Goal: Task Accomplishment & Management: Use online tool/utility

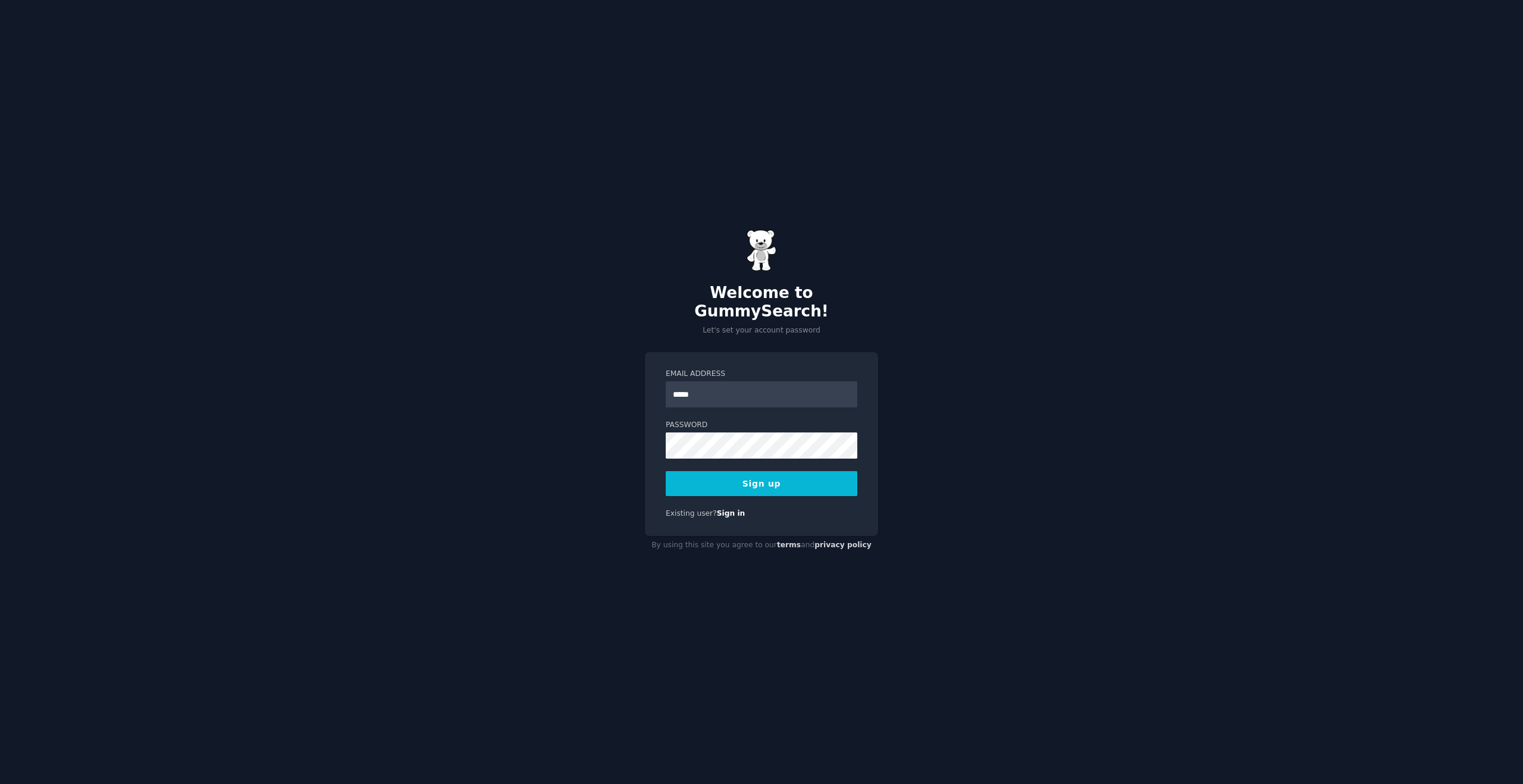
type input "**********"
click at [766, 478] on button "Sign up" at bounding box center [762, 484] width 192 height 25
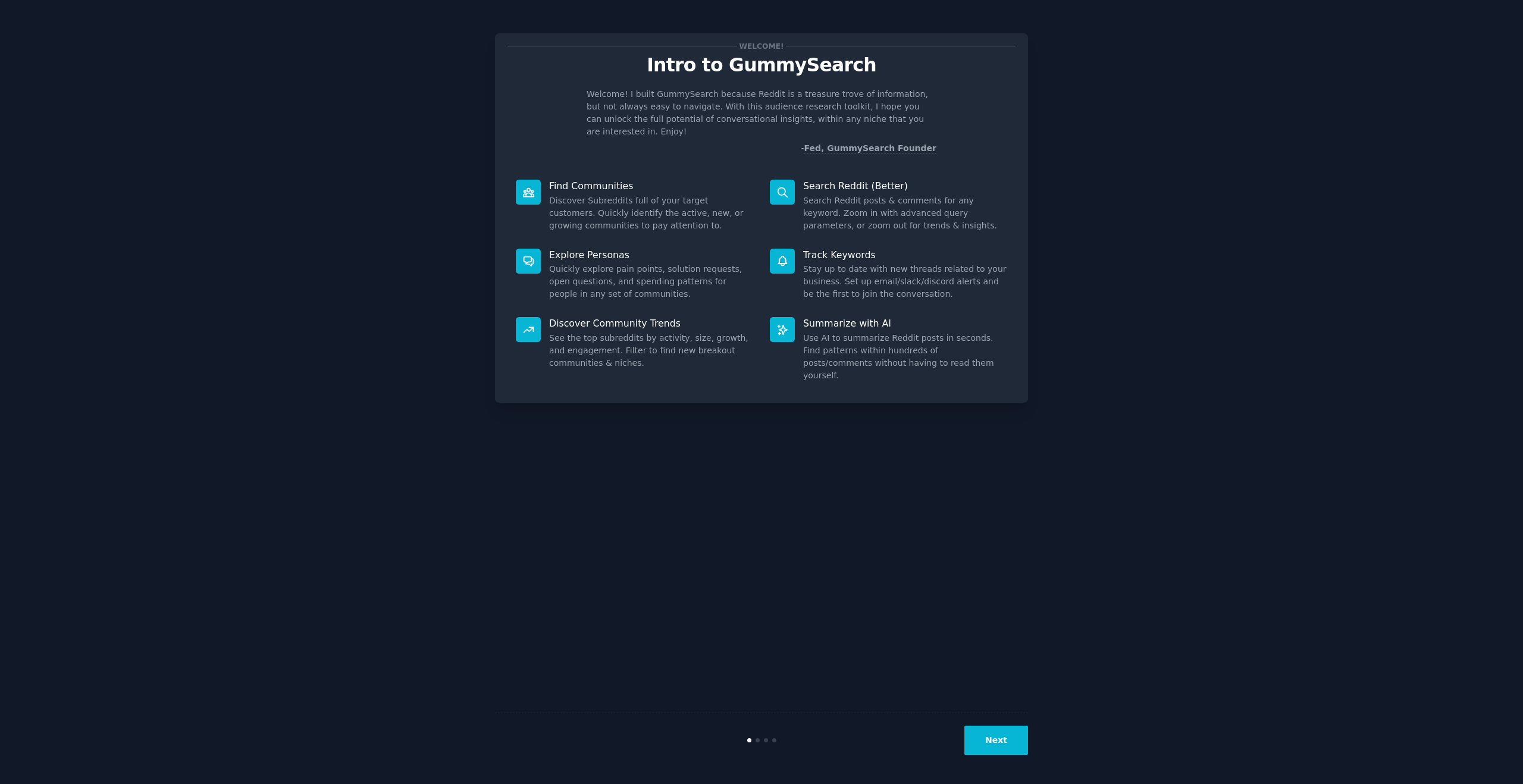
click at [993, 741] on button "Next" at bounding box center [996, 740] width 64 height 29
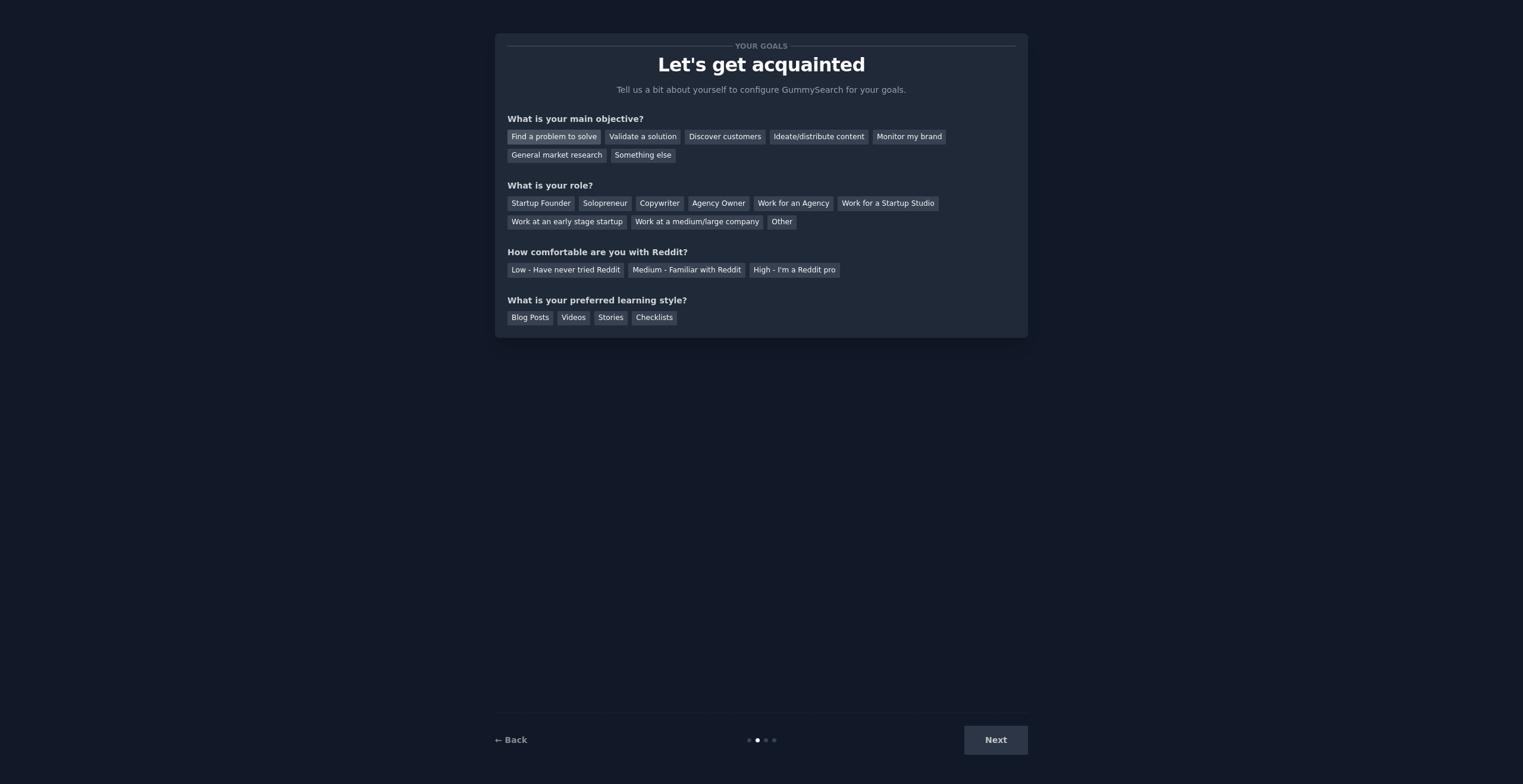
click at [558, 136] on div "Find a problem to solve" at bounding box center [554, 137] width 93 height 15
click at [647, 142] on div "Validate a solution" at bounding box center [642, 137] width 75 height 15
click at [554, 206] on div "Startup Founder" at bounding box center [541, 204] width 67 height 15
click at [659, 269] on div "Medium - Familiar with Reddit" at bounding box center [686, 271] width 117 height 15
click at [572, 315] on div "Videos" at bounding box center [573, 318] width 32 height 15
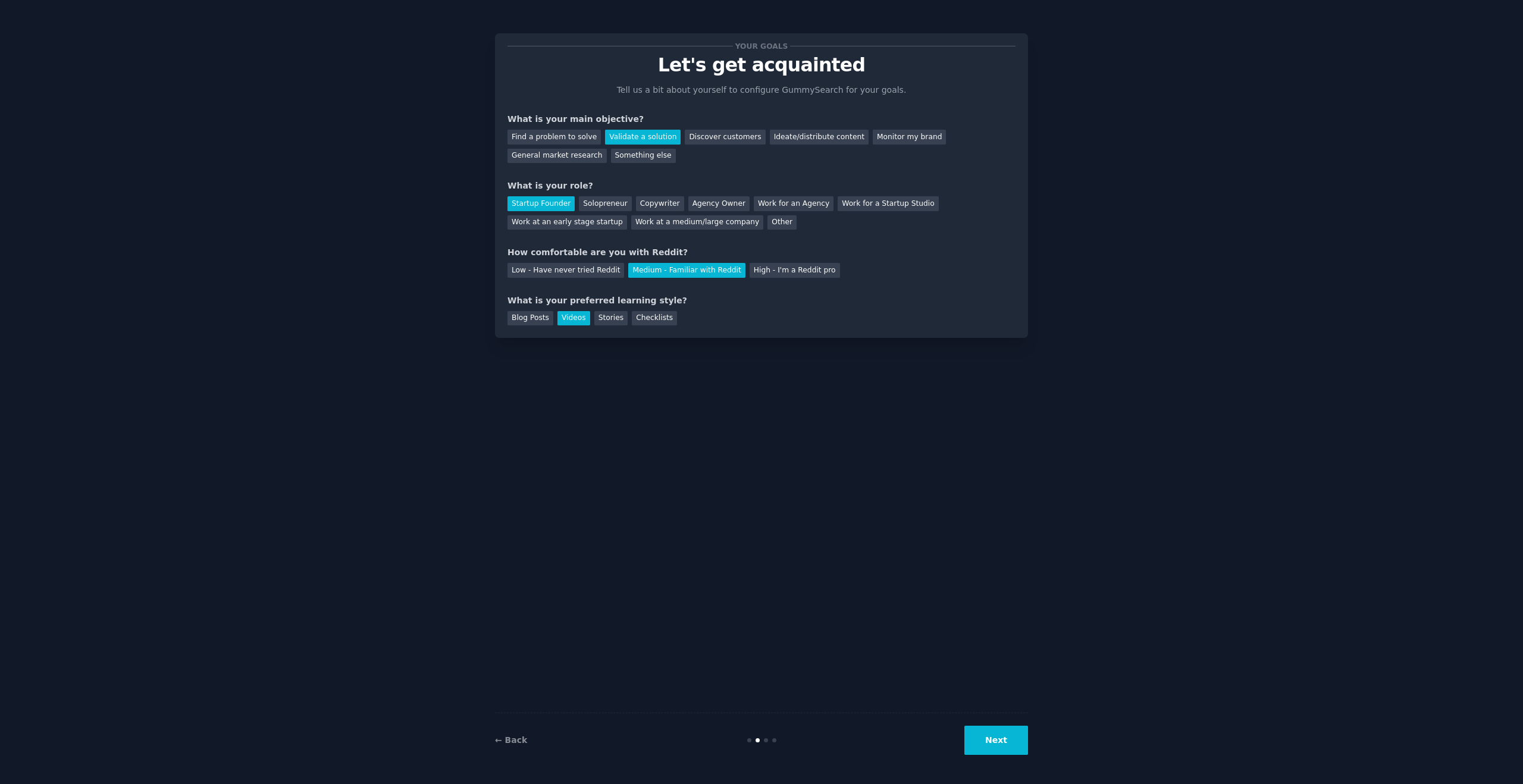
click at [1009, 748] on button "Next" at bounding box center [996, 740] width 64 height 29
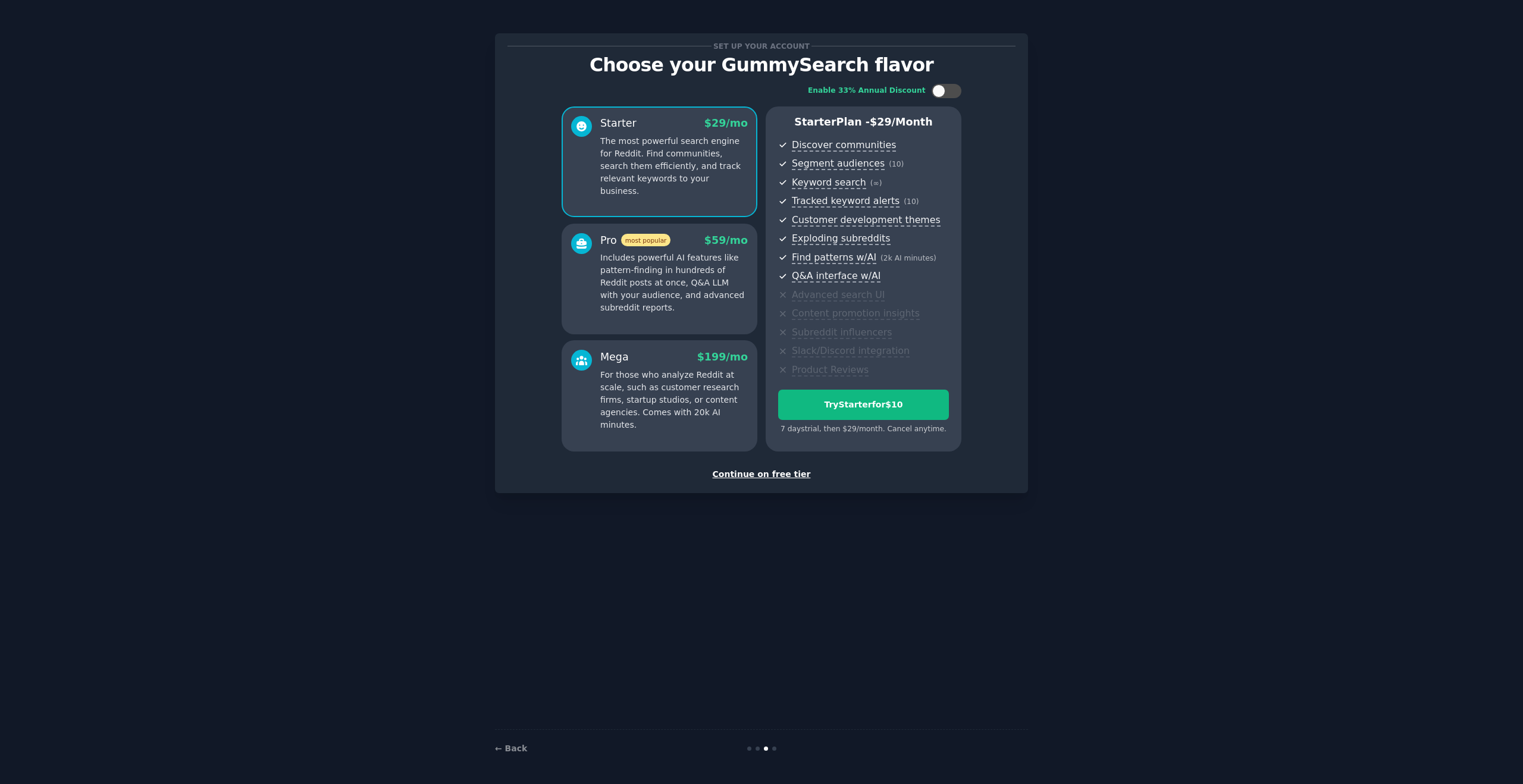
click at [737, 479] on div "Continue on free tier" at bounding box center [762, 474] width 508 height 12
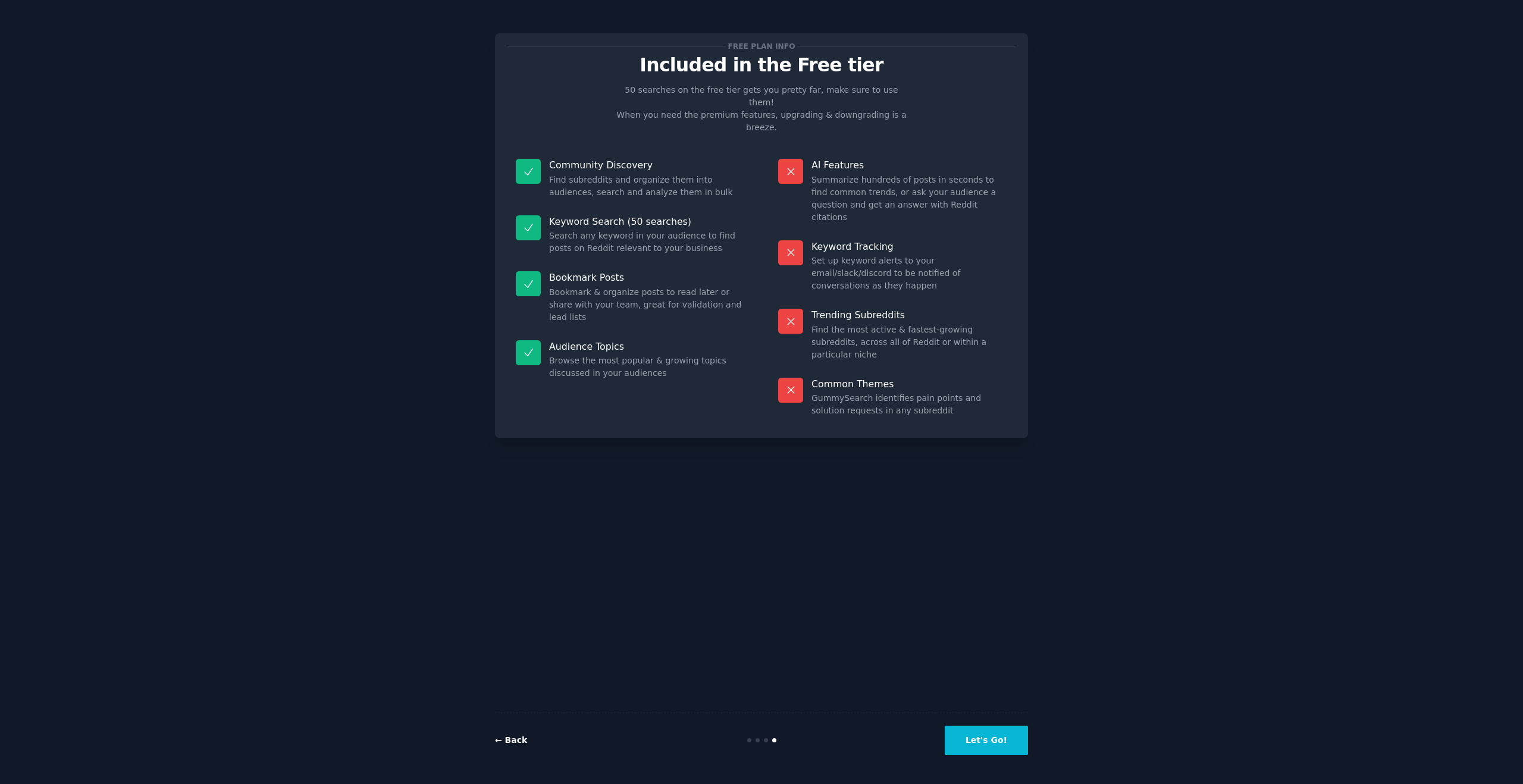
click at [517, 740] on link "← Back" at bounding box center [511, 740] width 32 height 10
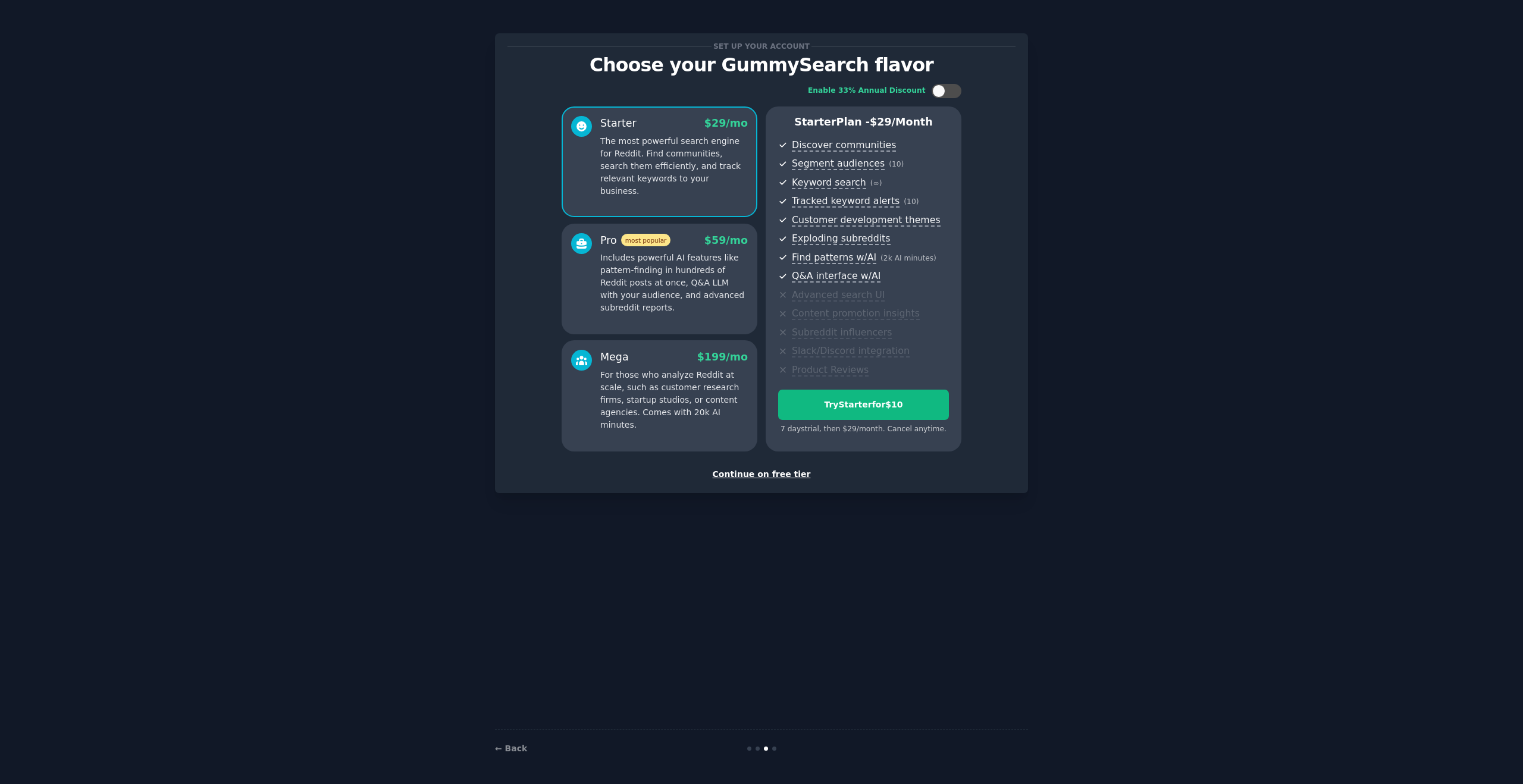
click at [786, 477] on div "Continue on free tier" at bounding box center [762, 474] width 508 height 12
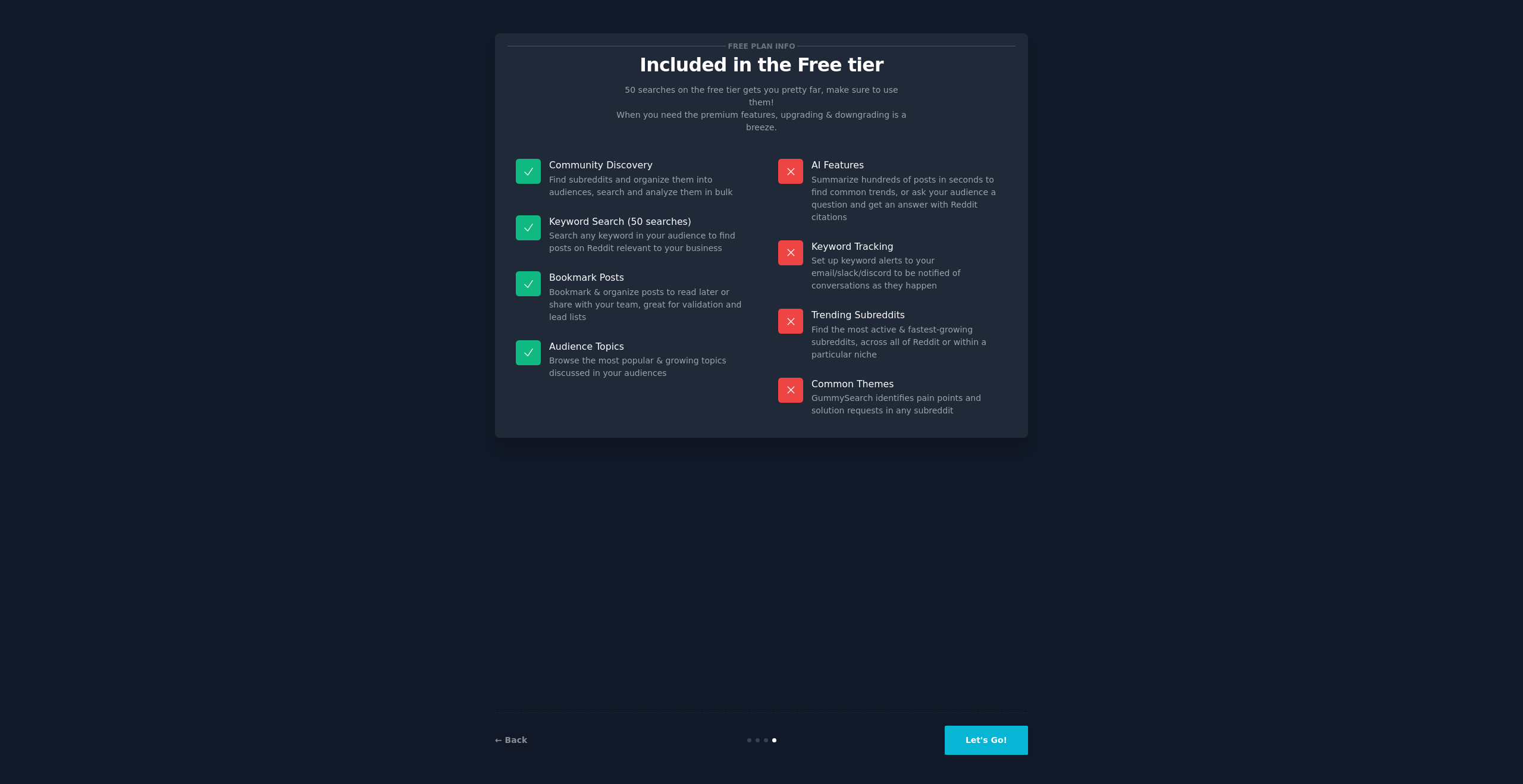
click at [1001, 736] on button "Let's Go!" at bounding box center [987, 740] width 84 height 29
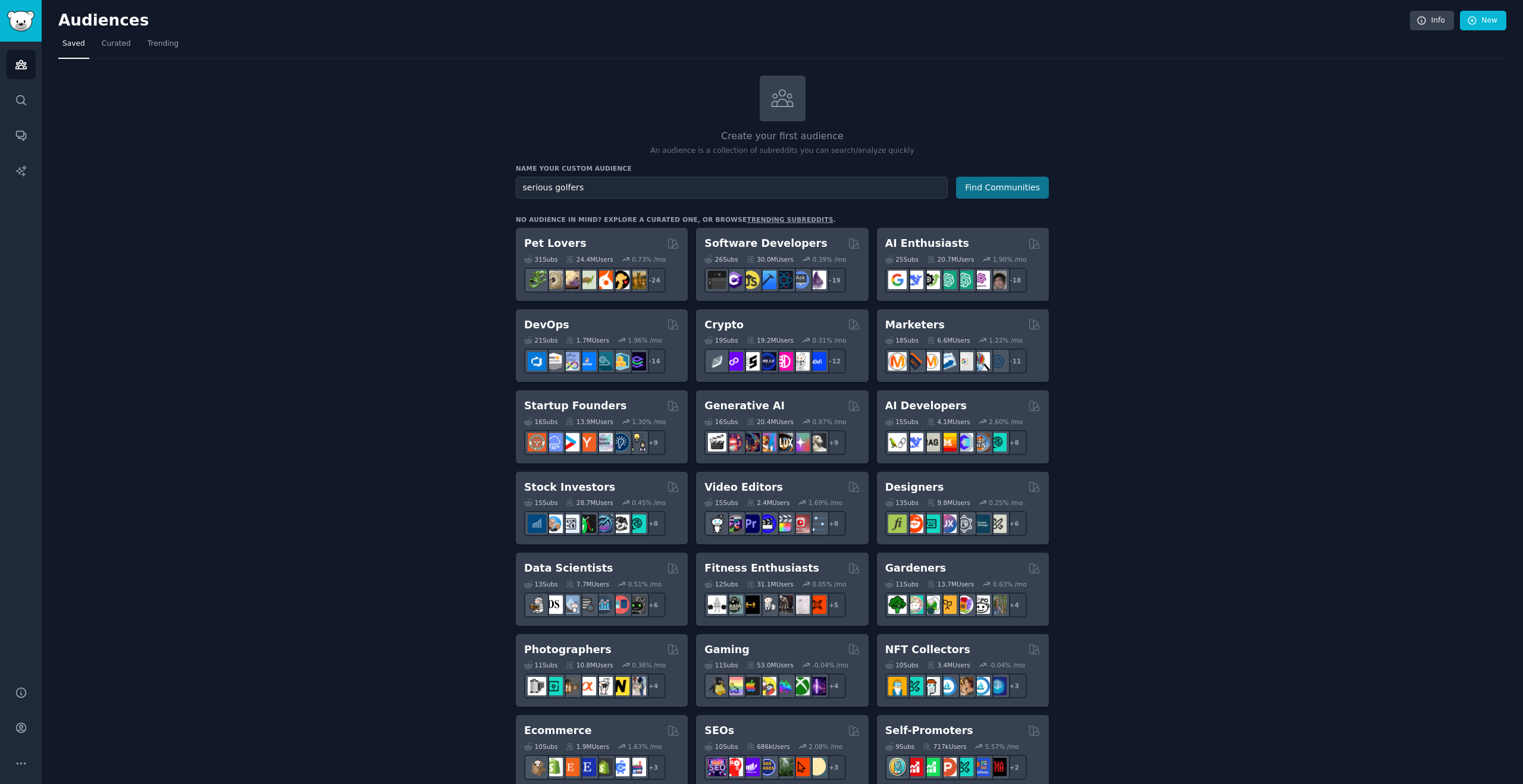
type input "serious golfers"
click at [1016, 188] on button "Find Communities" at bounding box center [1003, 187] width 93 height 22
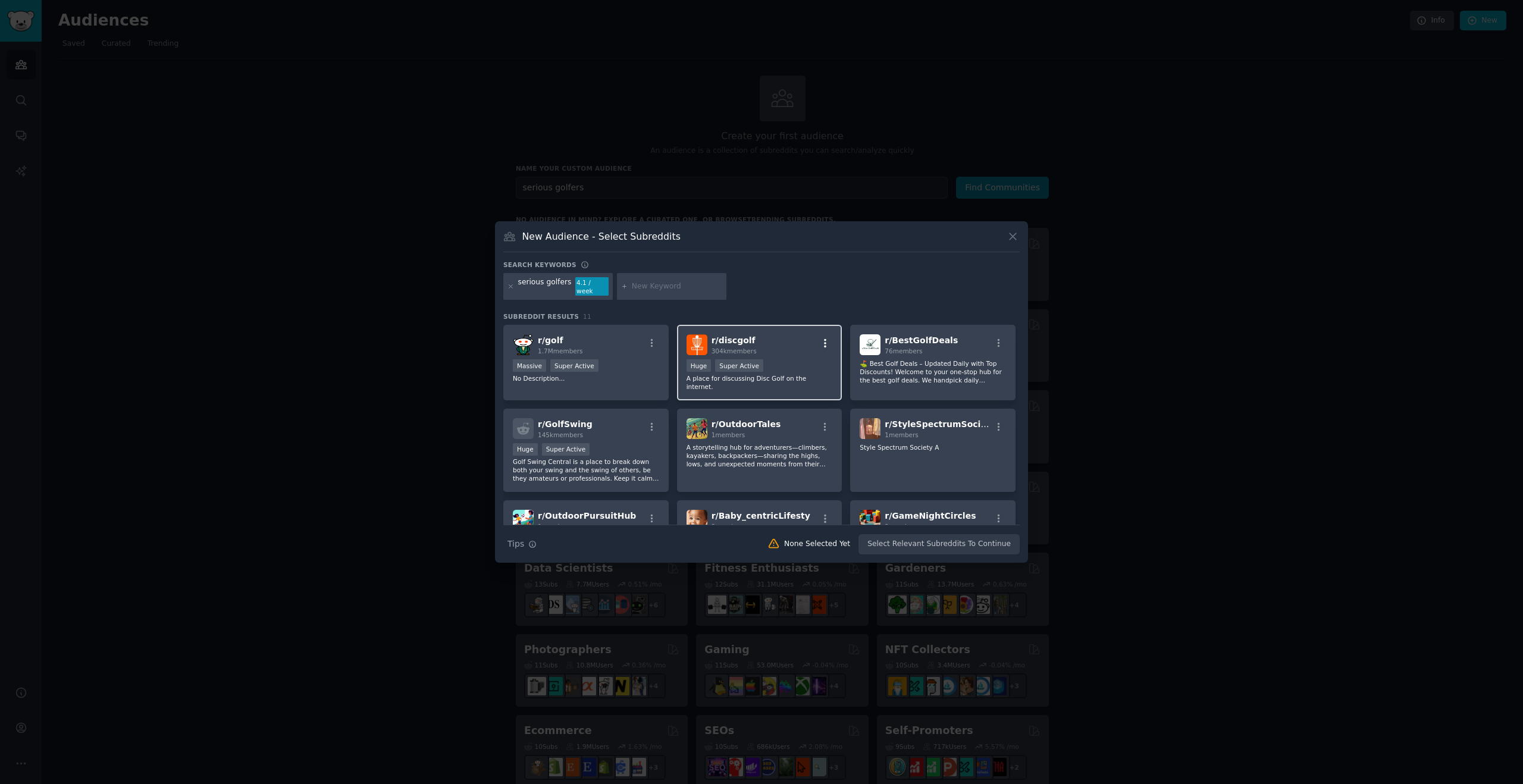
click at [825, 339] on icon "button" at bounding box center [824, 342] width 10 height 10
click at [785, 435] on div "Hide from all your results" at bounding box center [759, 439] width 79 height 9
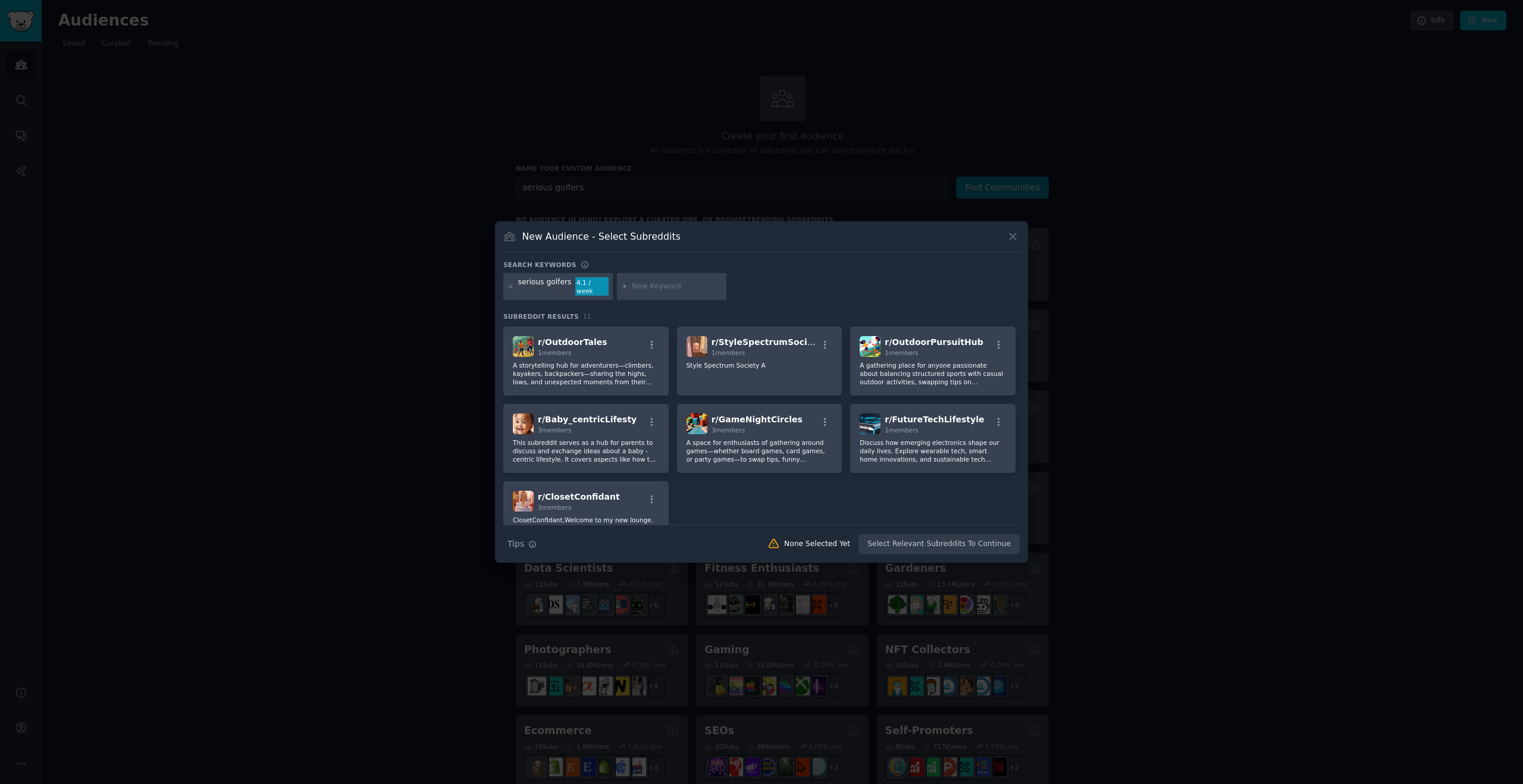
scroll to position [129, 0]
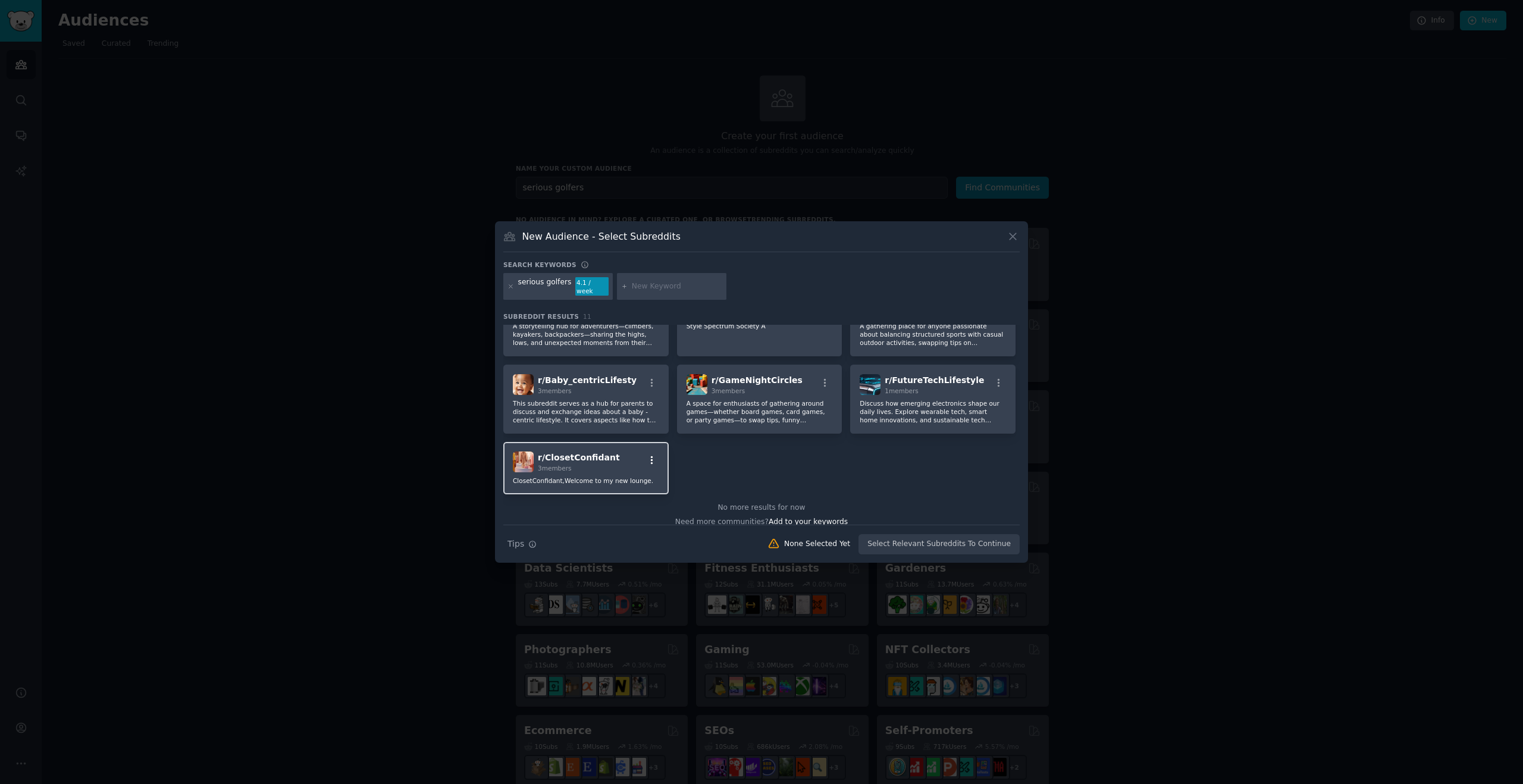
click at [656, 457] on icon "button" at bounding box center [651, 460] width 10 height 10
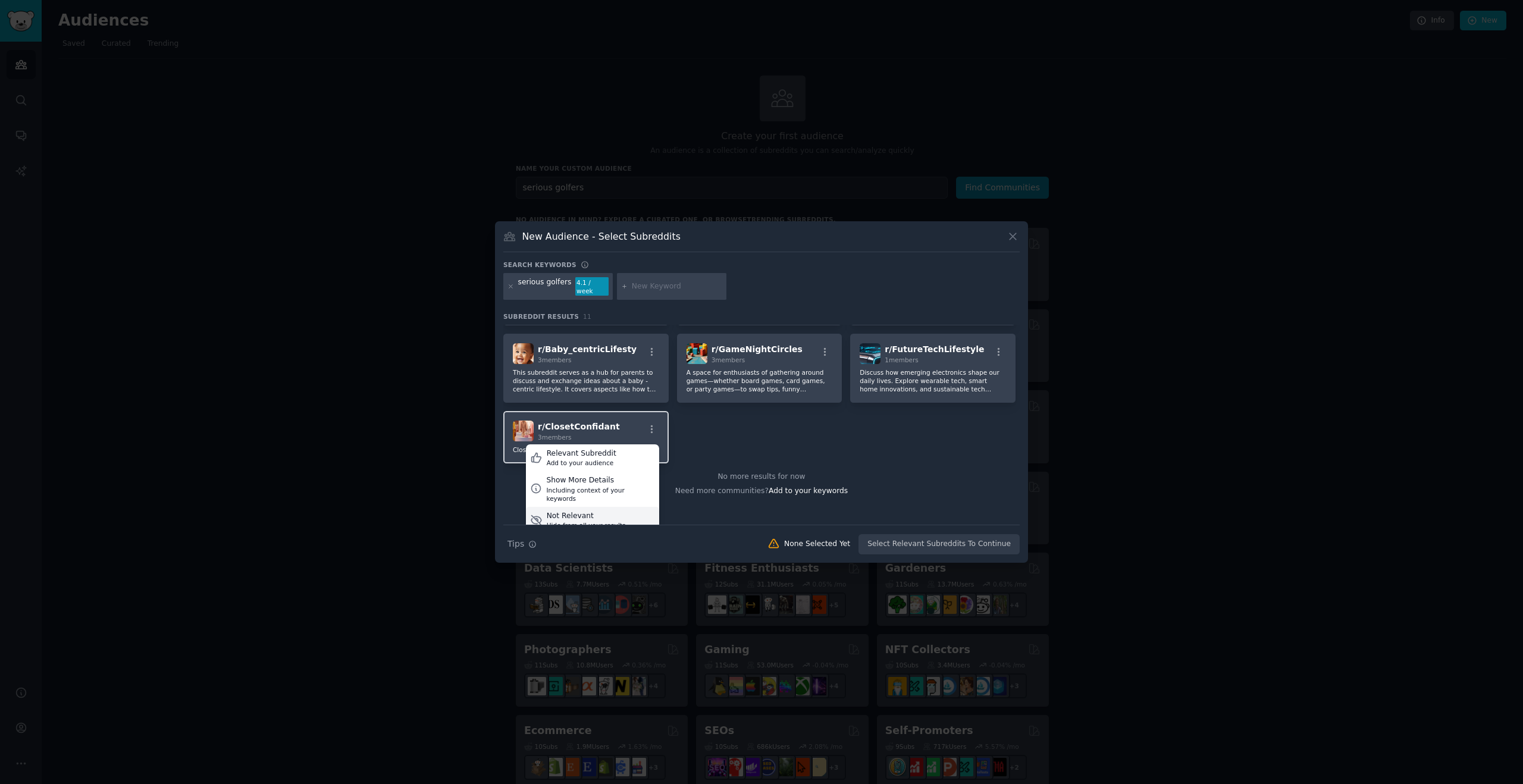
click at [562, 511] on div "Not Relevant" at bounding box center [586, 516] width 79 height 10
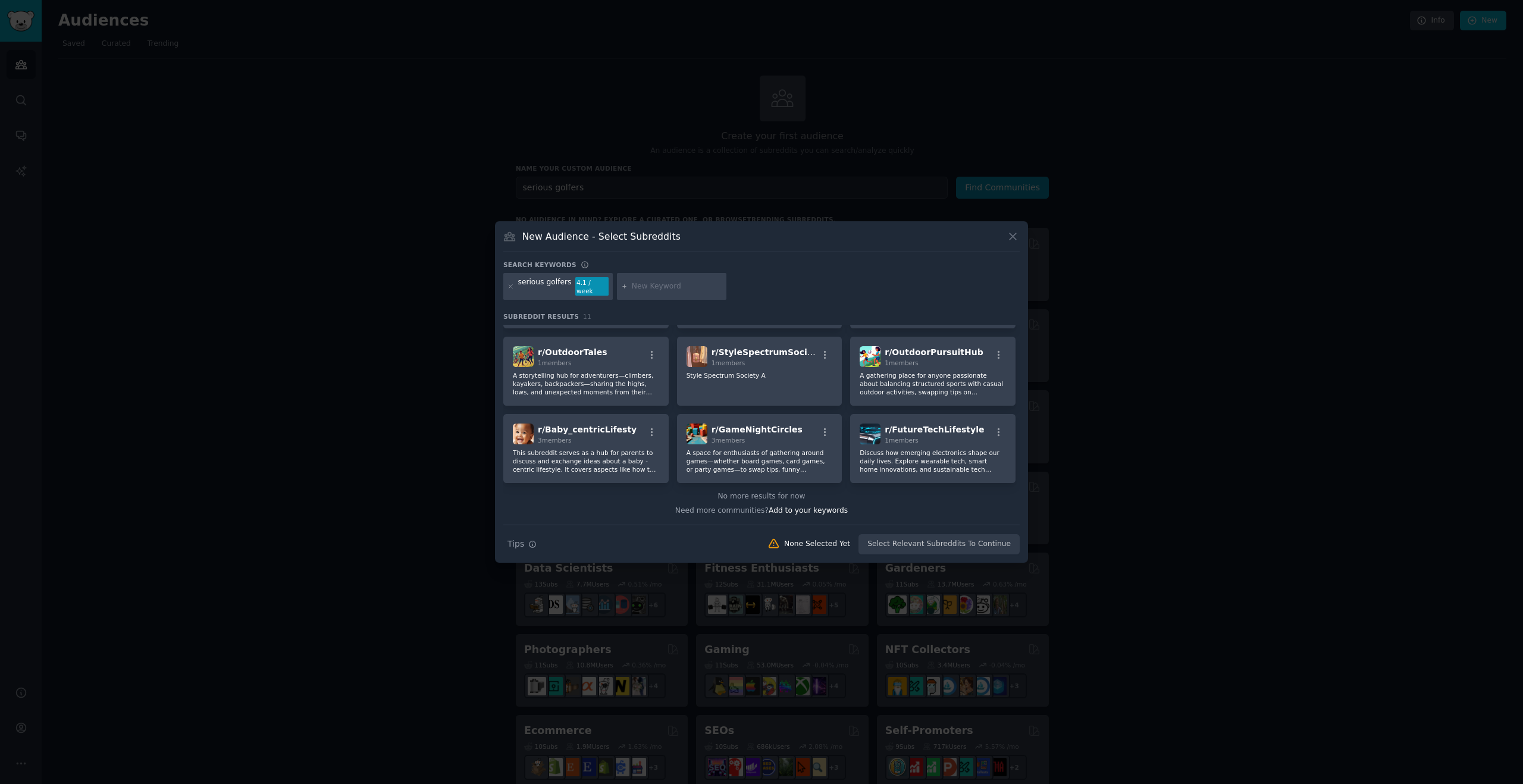
scroll to position [80, 0]
click at [653, 427] on icon "button" at bounding box center [651, 431] width 10 height 10
click at [583, 514] on div "Not Relevant" at bounding box center [586, 519] width 79 height 10
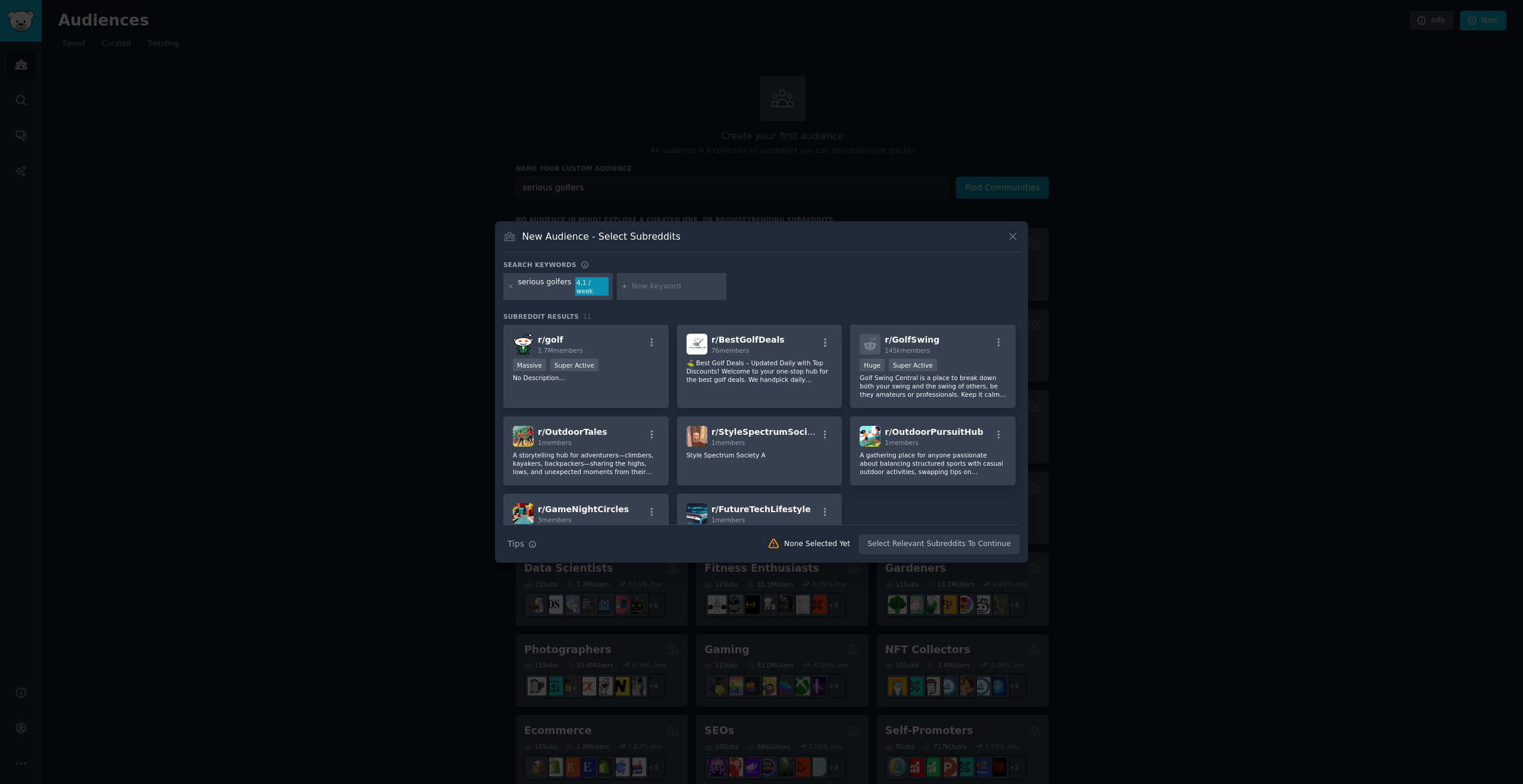
scroll to position [0, 0]
click at [514, 285] on div "serious golfers 4.1 / week" at bounding box center [557, 286] width 109 height 28
click at [511, 289] on icon at bounding box center [511, 286] width 7 height 7
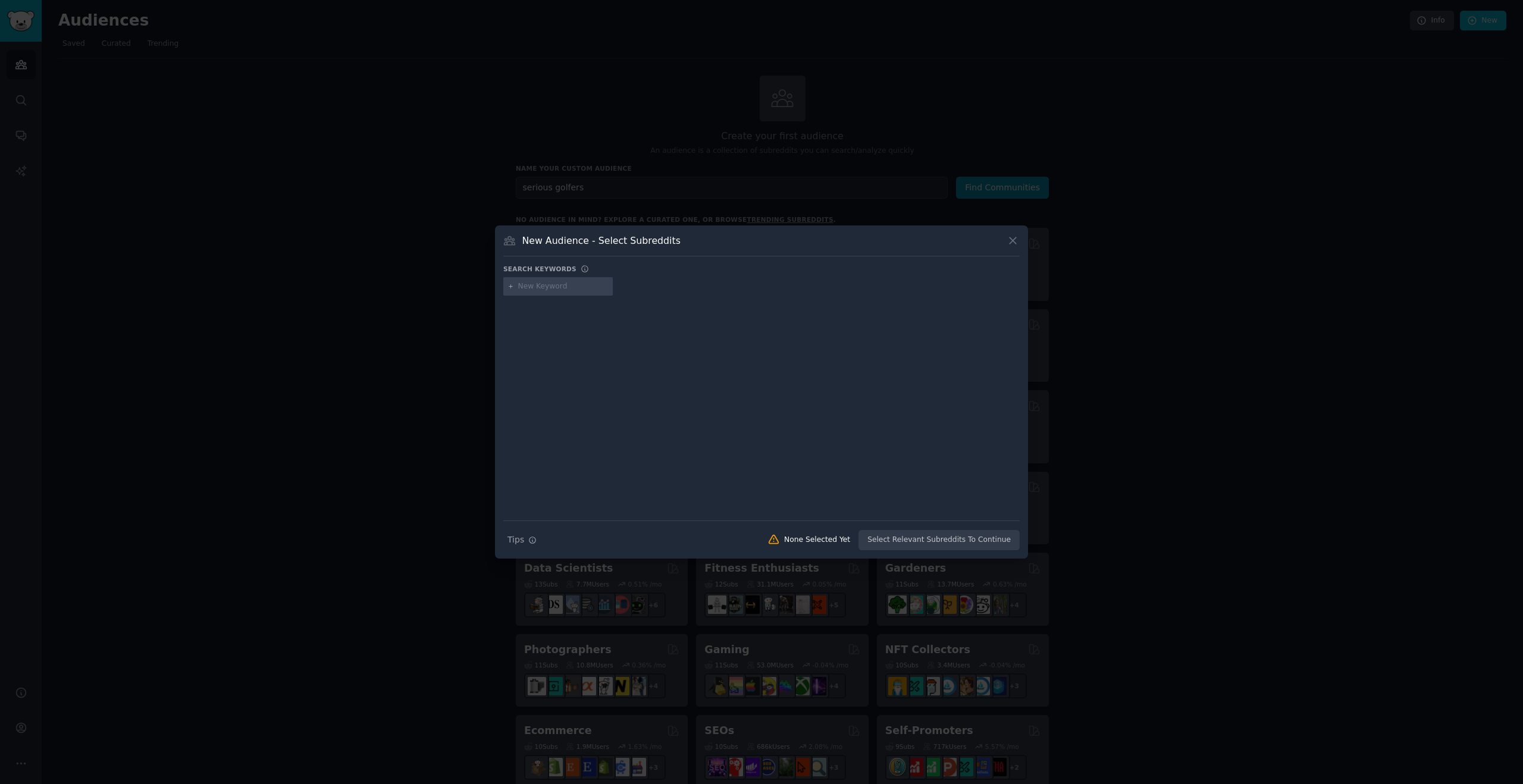
click at [562, 280] on div at bounding box center [557, 287] width 109 height 19
click at [552, 294] on div at bounding box center [557, 287] width 109 height 19
click at [548, 287] on input "text" at bounding box center [563, 286] width 90 height 10
type input "g"
type input "college golf"
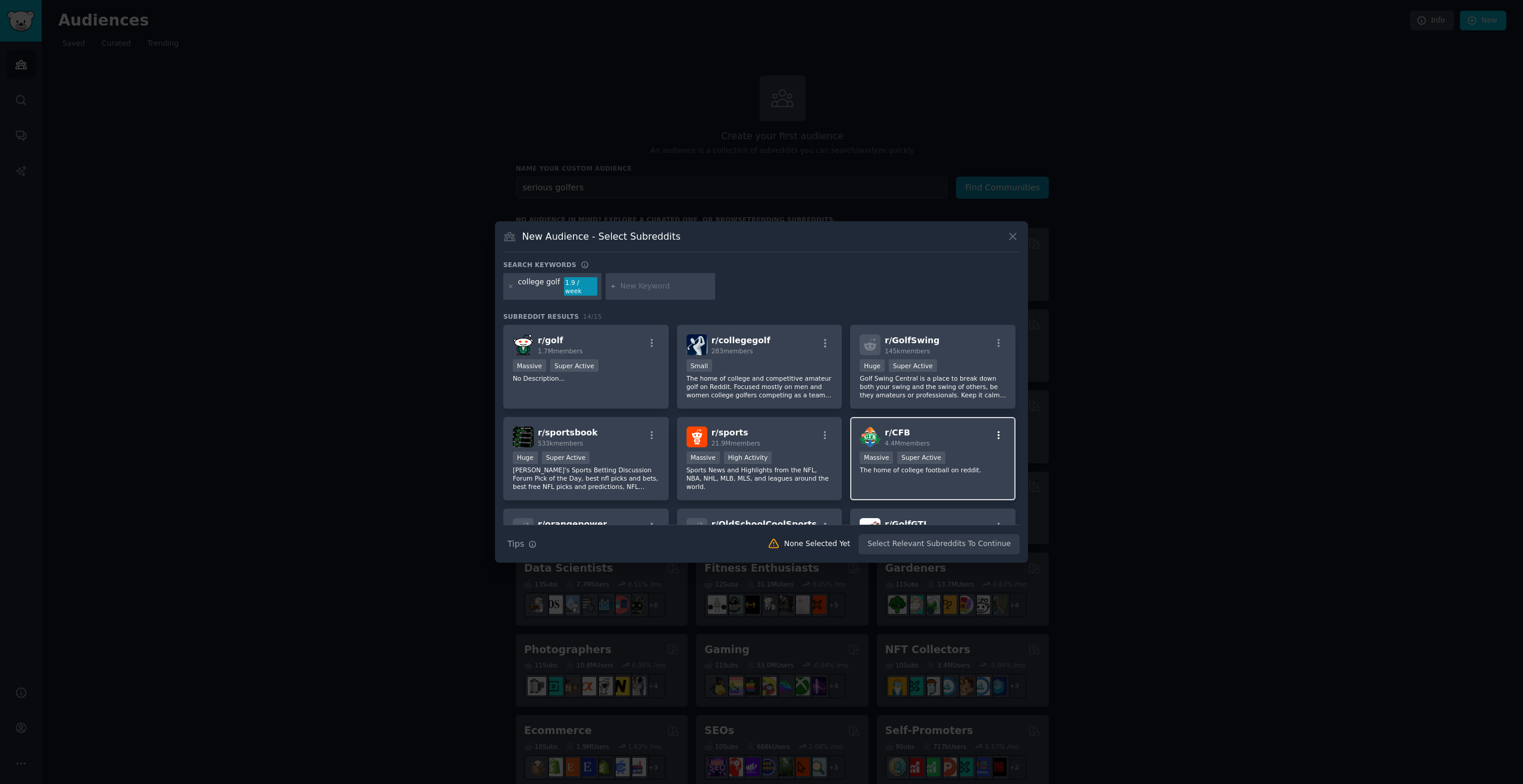
click at [998, 430] on icon "button" at bounding box center [998, 434] width 10 height 10
click at [916, 517] on div "Not Relevant" at bounding box center [933, 522] width 79 height 10
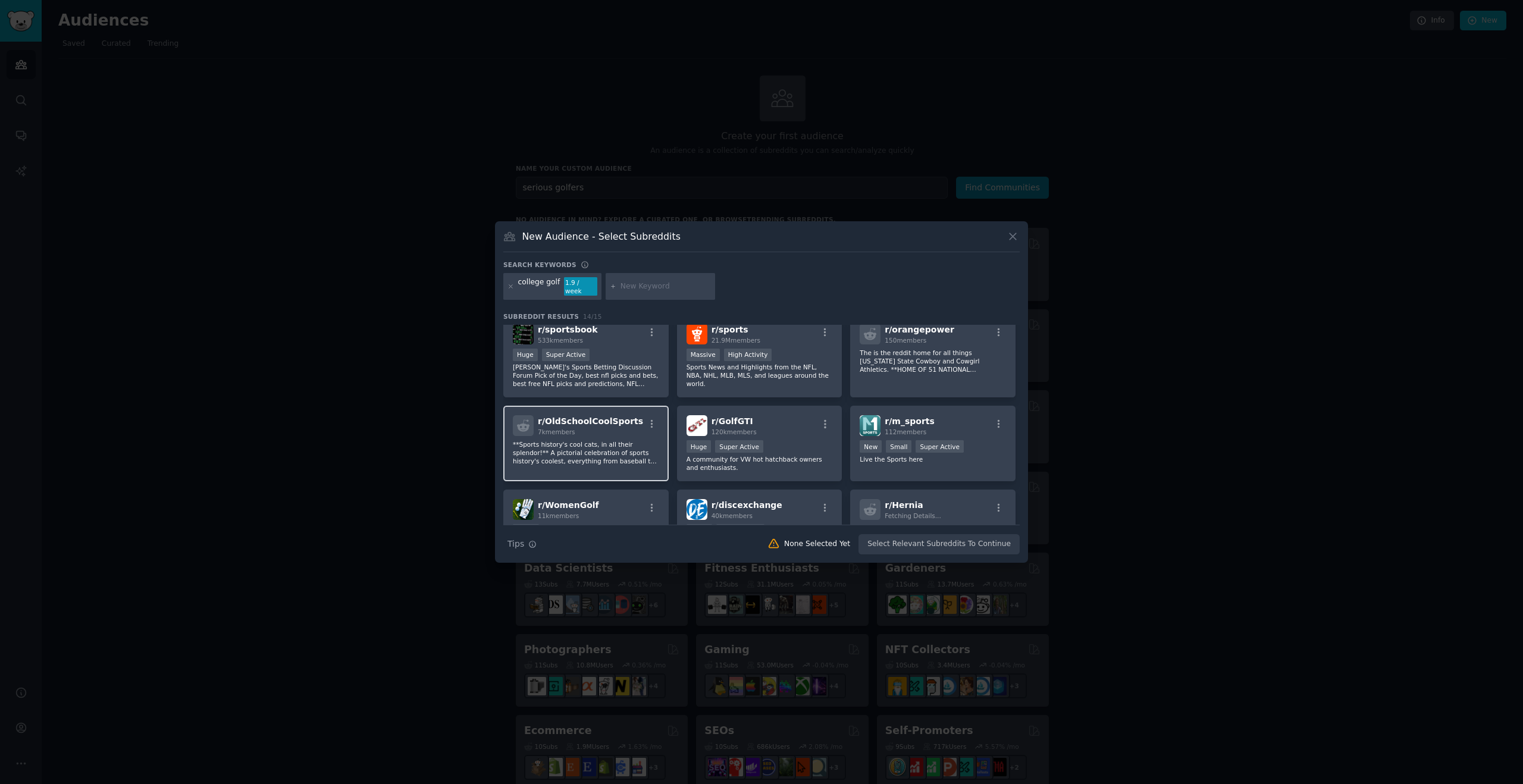
scroll to position [109, 0]
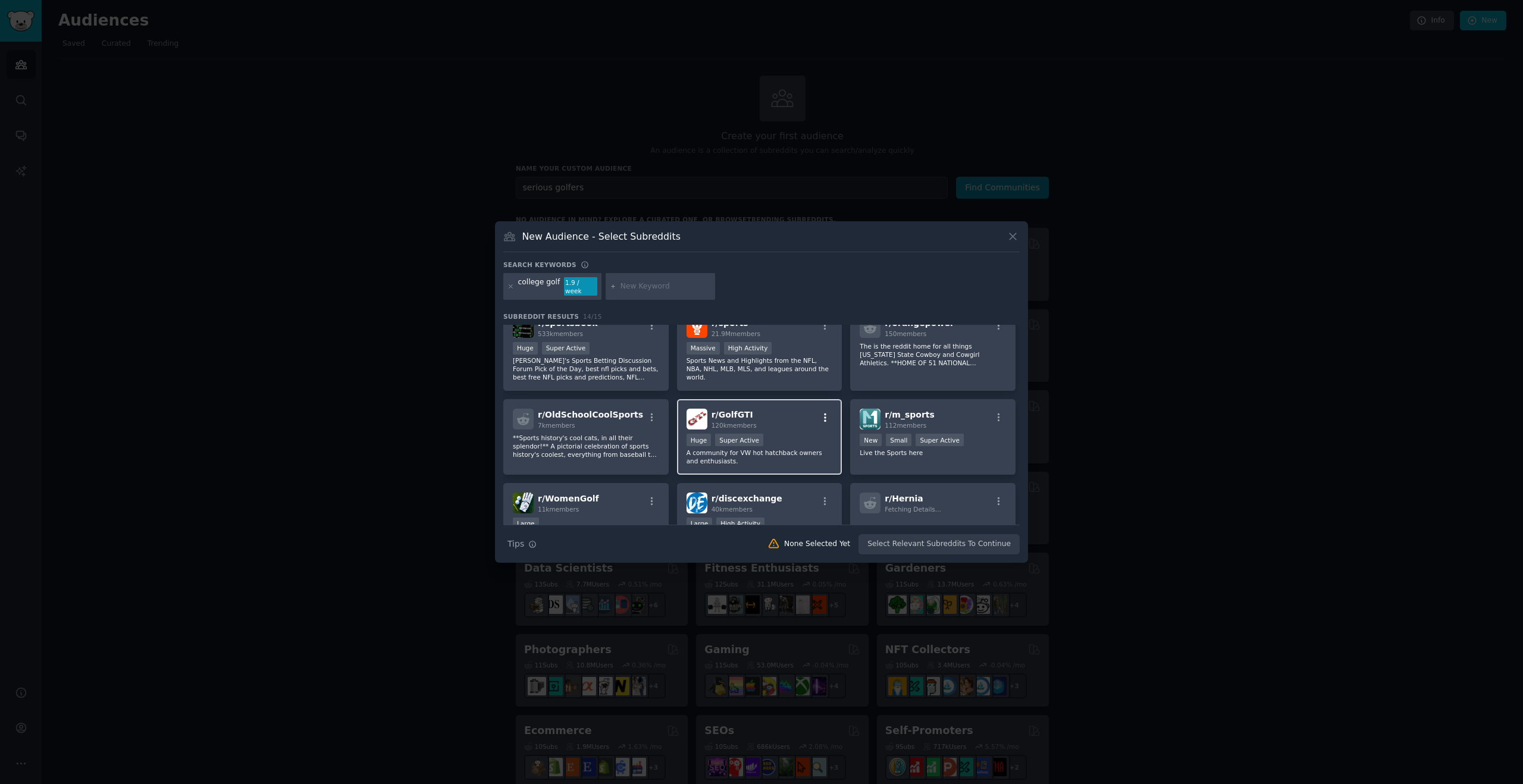
click at [824, 413] on icon "button" at bounding box center [825, 417] width 3 height 9
click at [744, 499] on div "Not Relevant" at bounding box center [759, 504] width 79 height 10
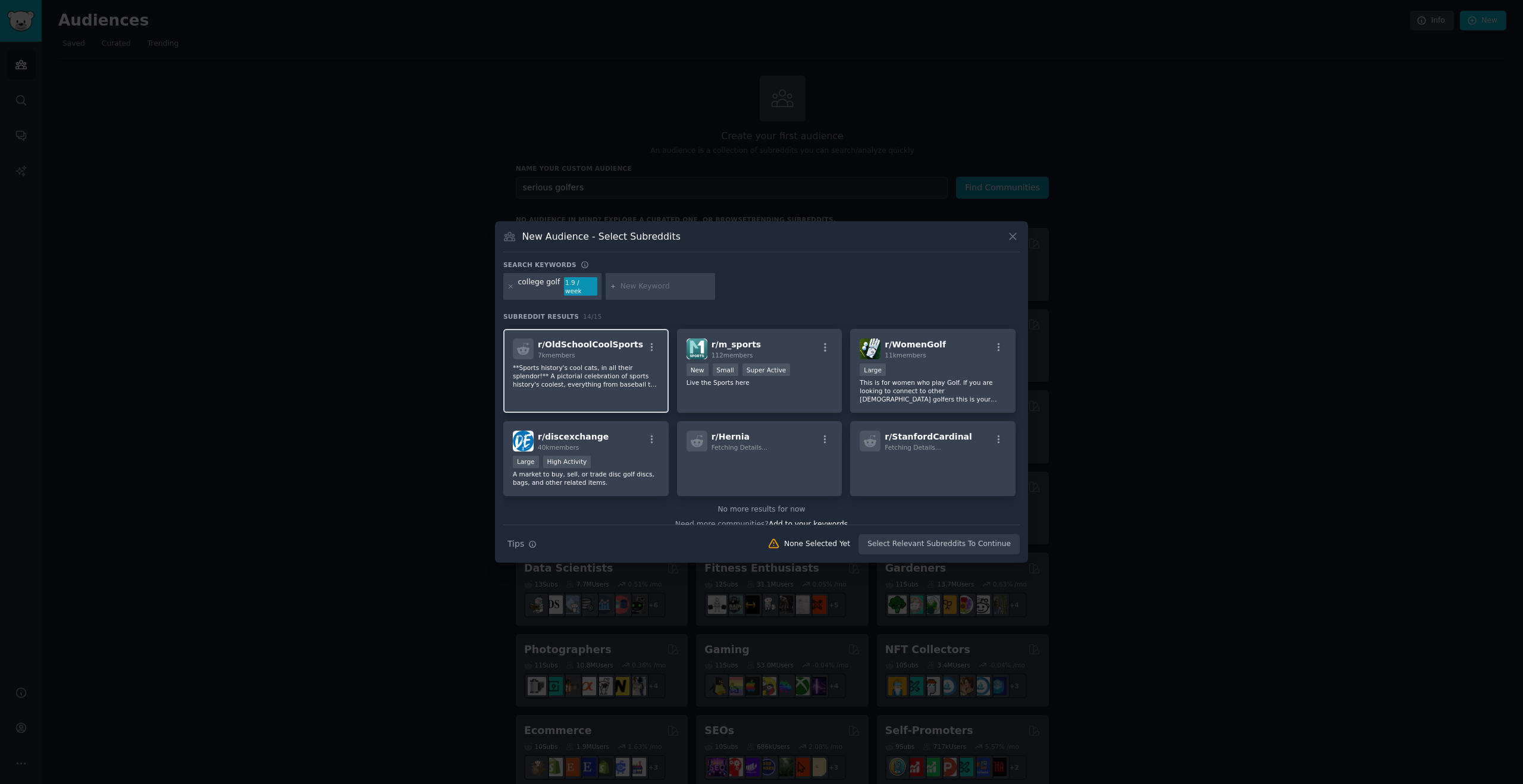
scroll to position [193, 0]
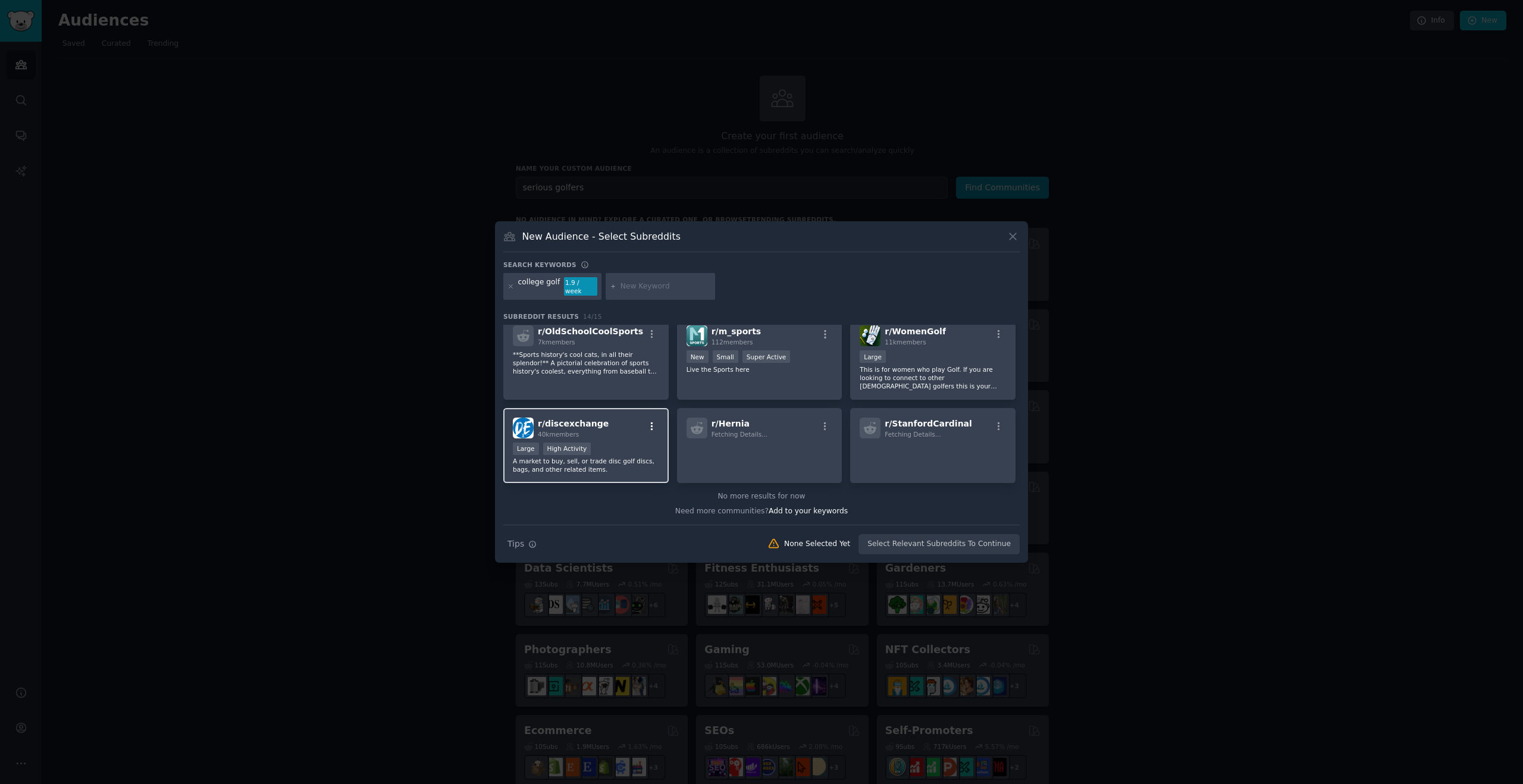
click at [651, 421] on icon "button" at bounding box center [651, 426] width 10 height 10
click at [576, 518] on div "Hide from all your results" at bounding box center [586, 522] width 79 height 9
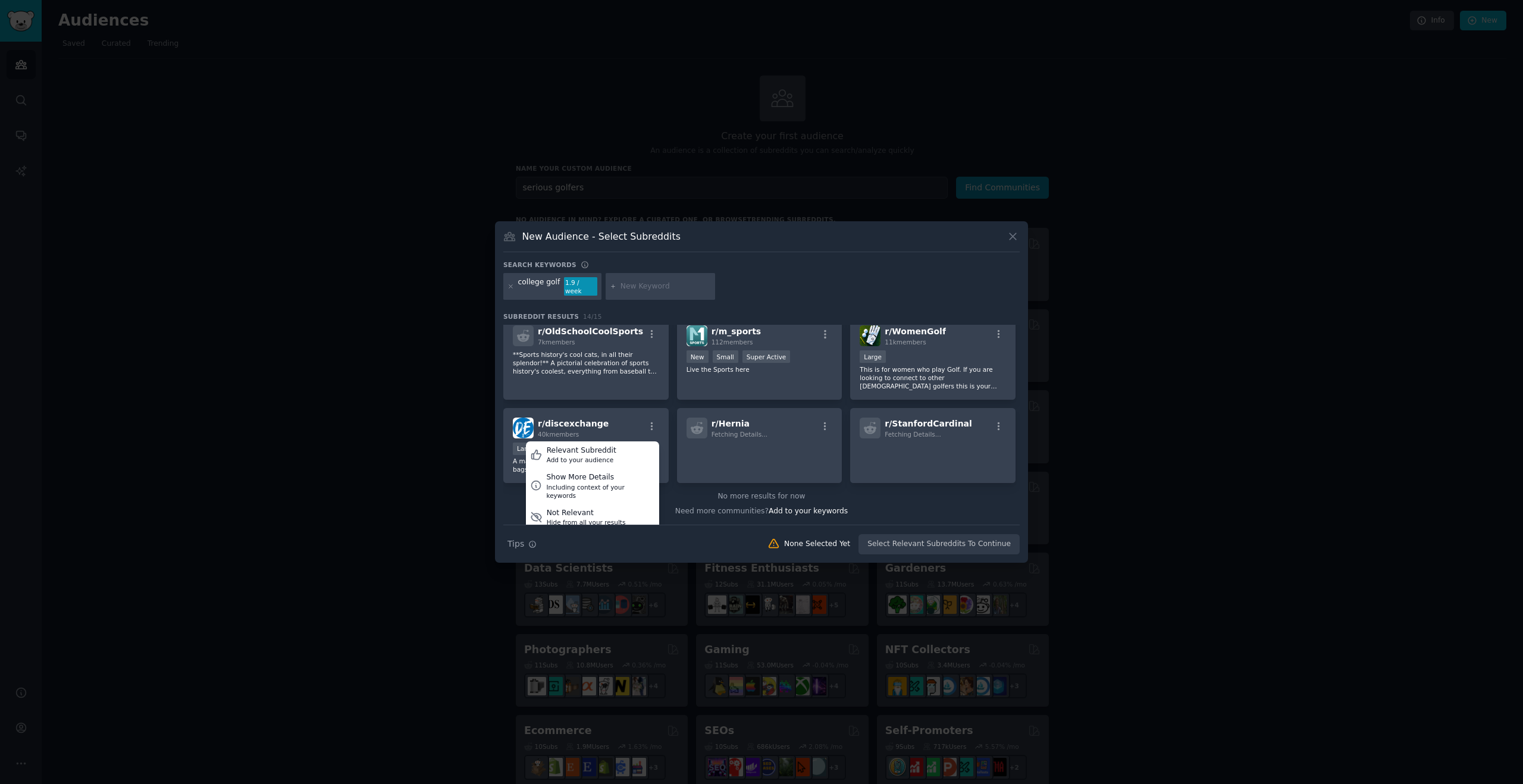
scroll to position [187, 0]
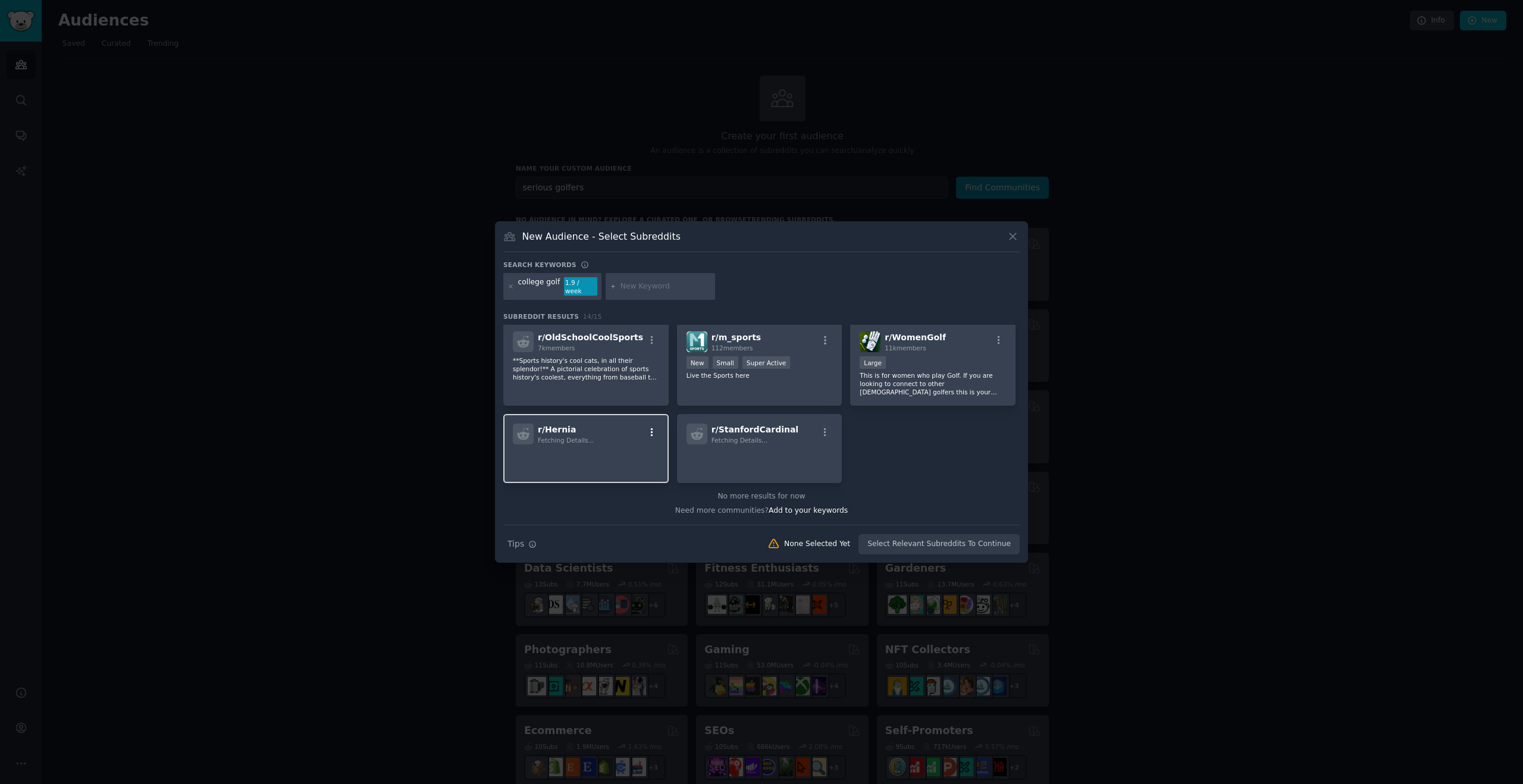
click at [653, 429] on icon "button" at bounding box center [651, 431] width 10 height 10
click at [571, 514] on div "Not Relevant" at bounding box center [586, 519] width 79 height 10
click at [581, 514] on div "Not Relevant" at bounding box center [586, 519] width 79 height 10
click at [559, 524] on div "Hide from all your results" at bounding box center [586, 527] width 79 height 9
click at [940, 478] on div "r/ golf 1.7M members Massive Super Active No Description... r/ collegegolf 283 …" at bounding box center [761, 310] width 516 height 345
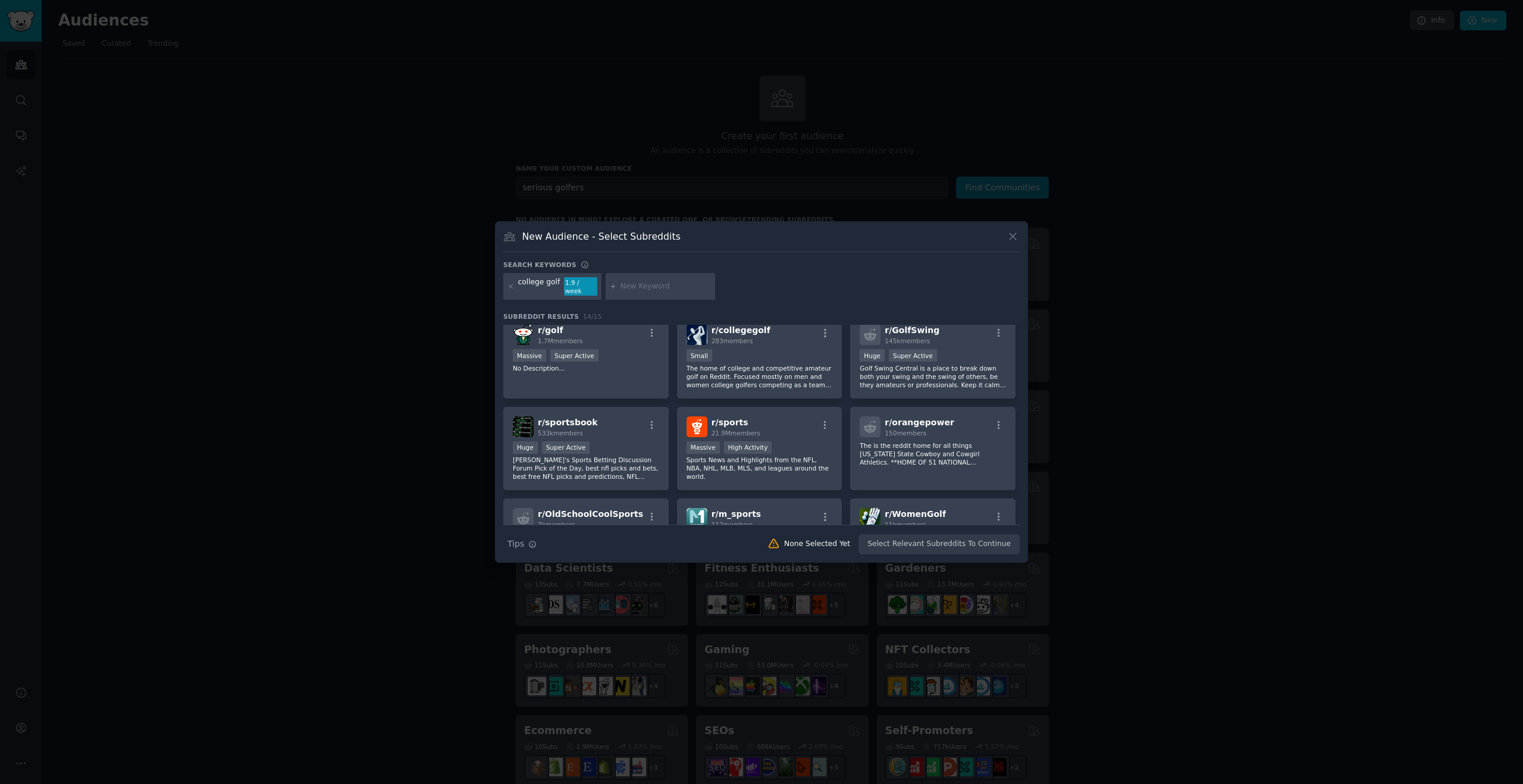
scroll to position [0, 0]
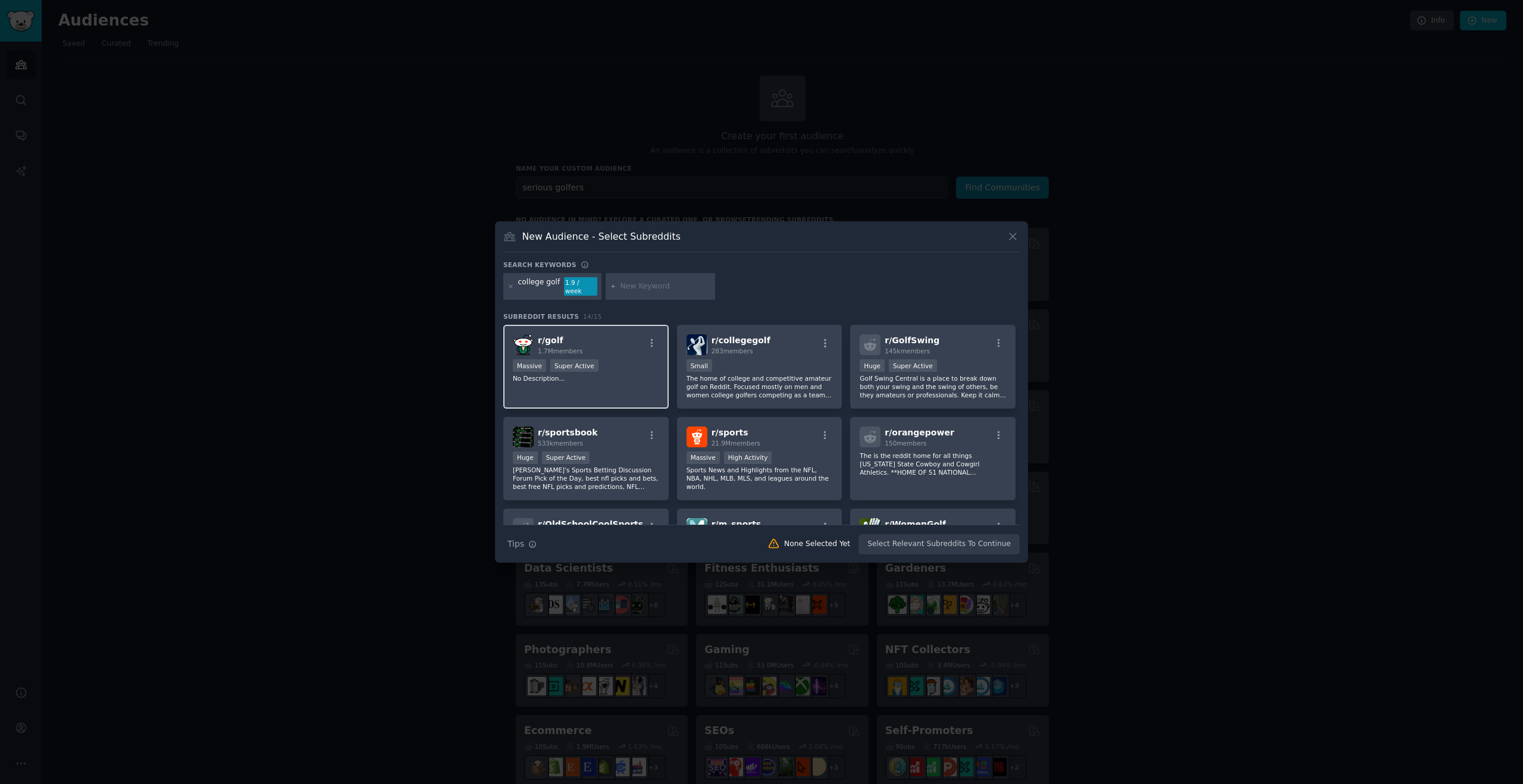
click at [611, 374] on p "No Description..." at bounding box center [586, 378] width 146 height 9
click at [720, 368] on div "Small" at bounding box center [760, 367] width 146 height 15
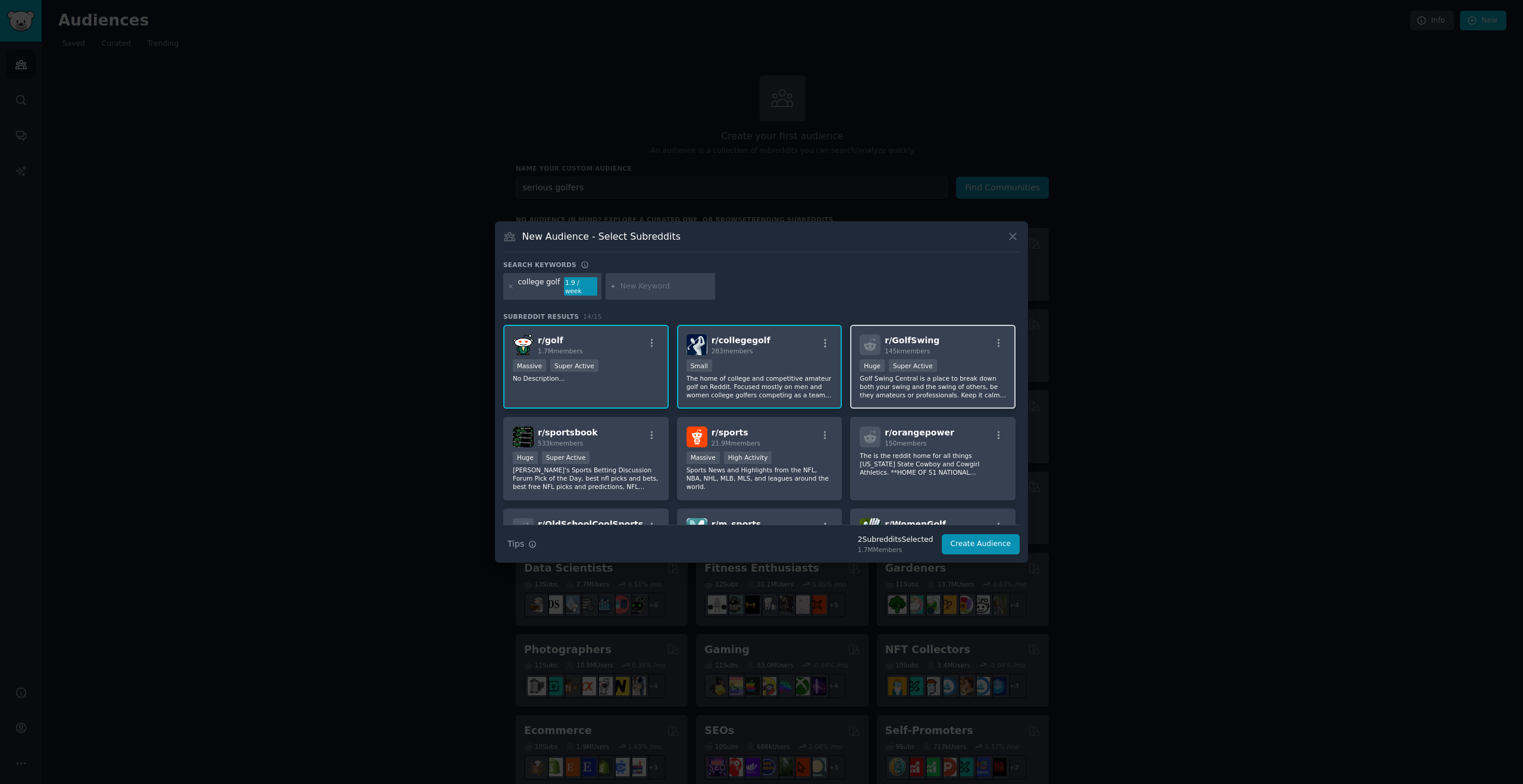
drag, startPoint x: 899, startPoint y: 377, endPoint x: 853, endPoint y: 392, distance: 48.4
click at [899, 377] on p "Golf Swing Central is a place to break down both your swing and the swing of ot…" at bounding box center [933, 387] width 146 height 25
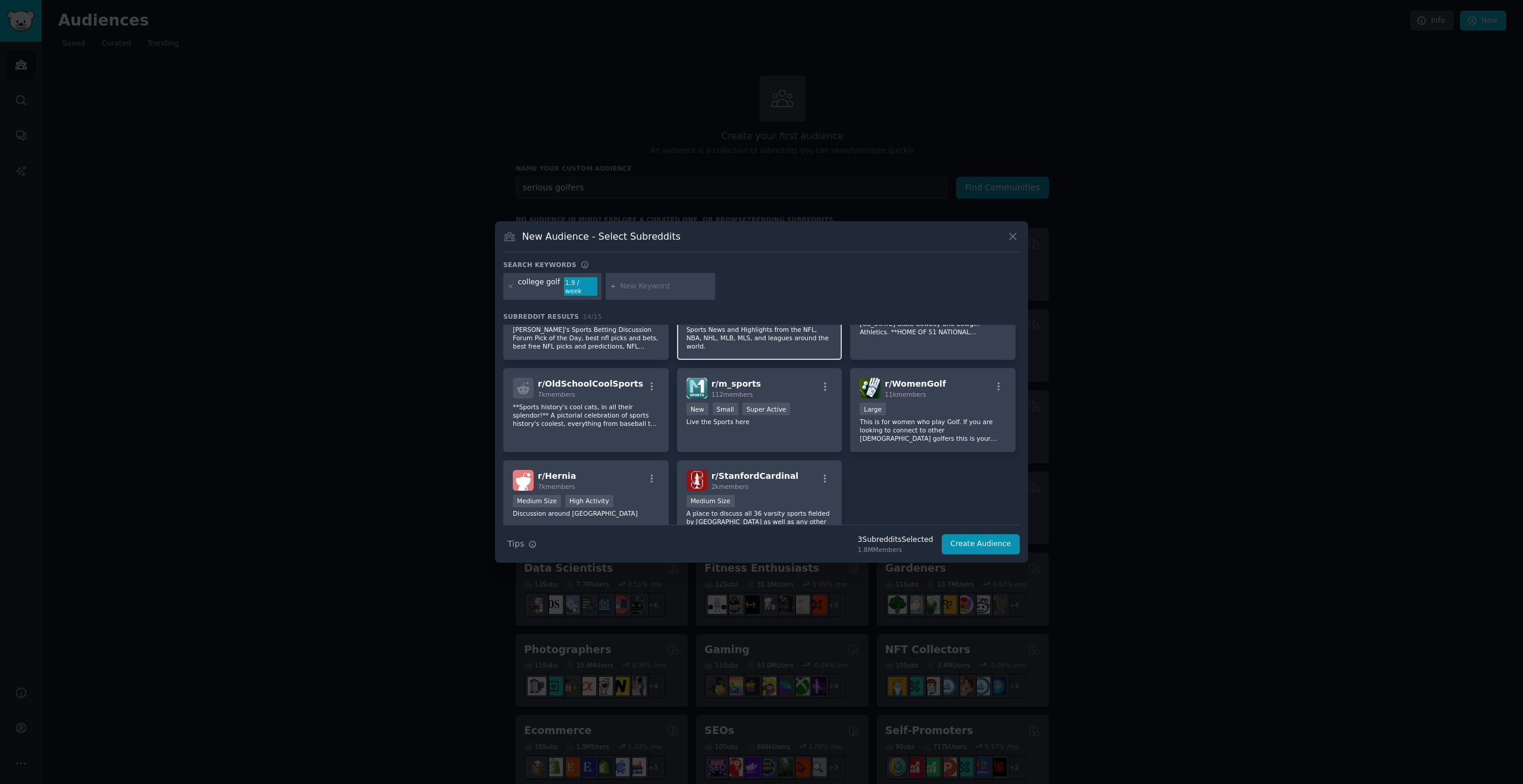
scroll to position [142, 0]
click at [922, 391] on div "11k members" at bounding box center [916, 392] width 61 height 9
click at [662, 287] on input "text" at bounding box center [665, 286] width 90 height 10
type input "coaching golf"
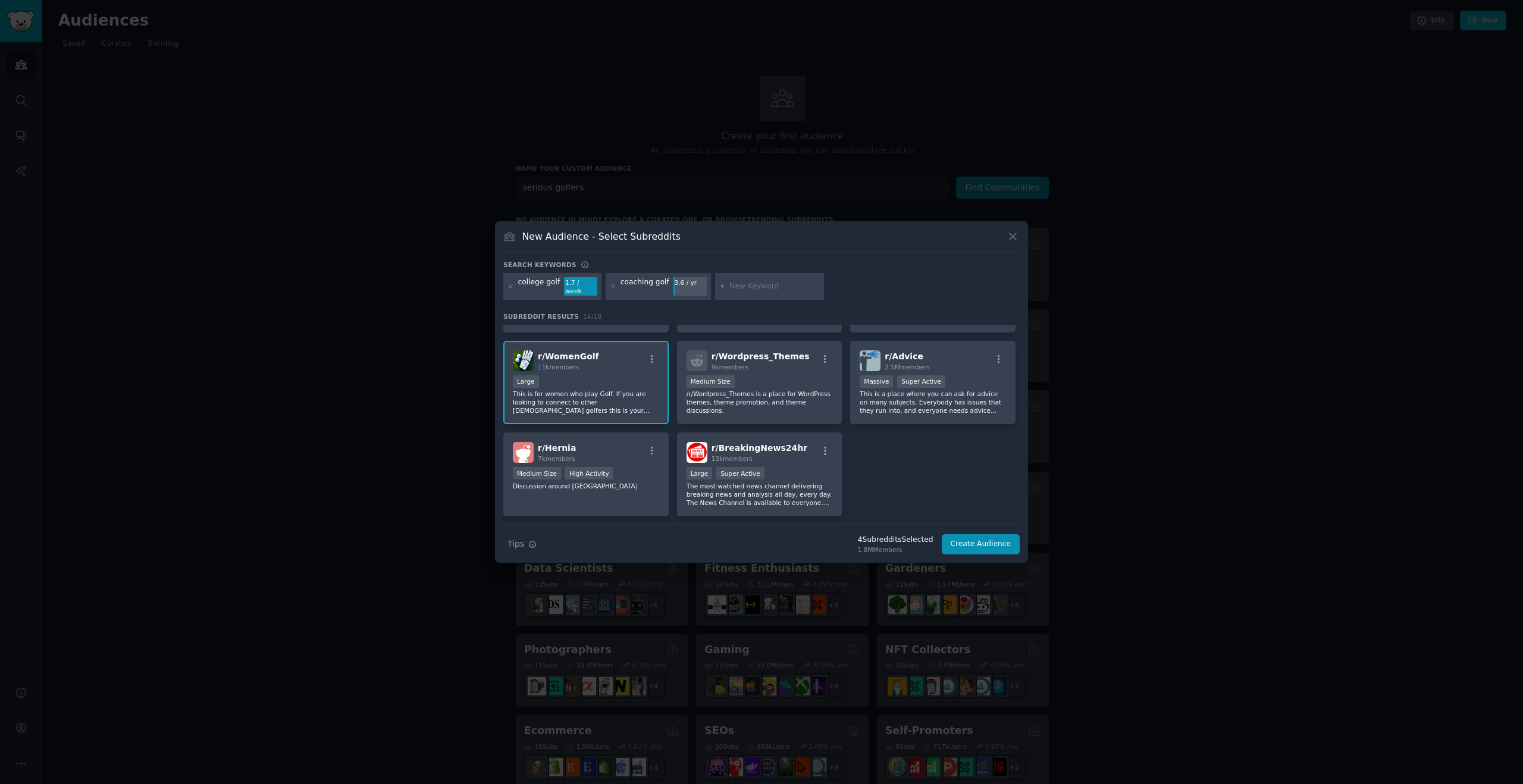
scroll to position [251, 0]
click at [650, 449] on icon "button" at bounding box center [651, 450] width 10 height 10
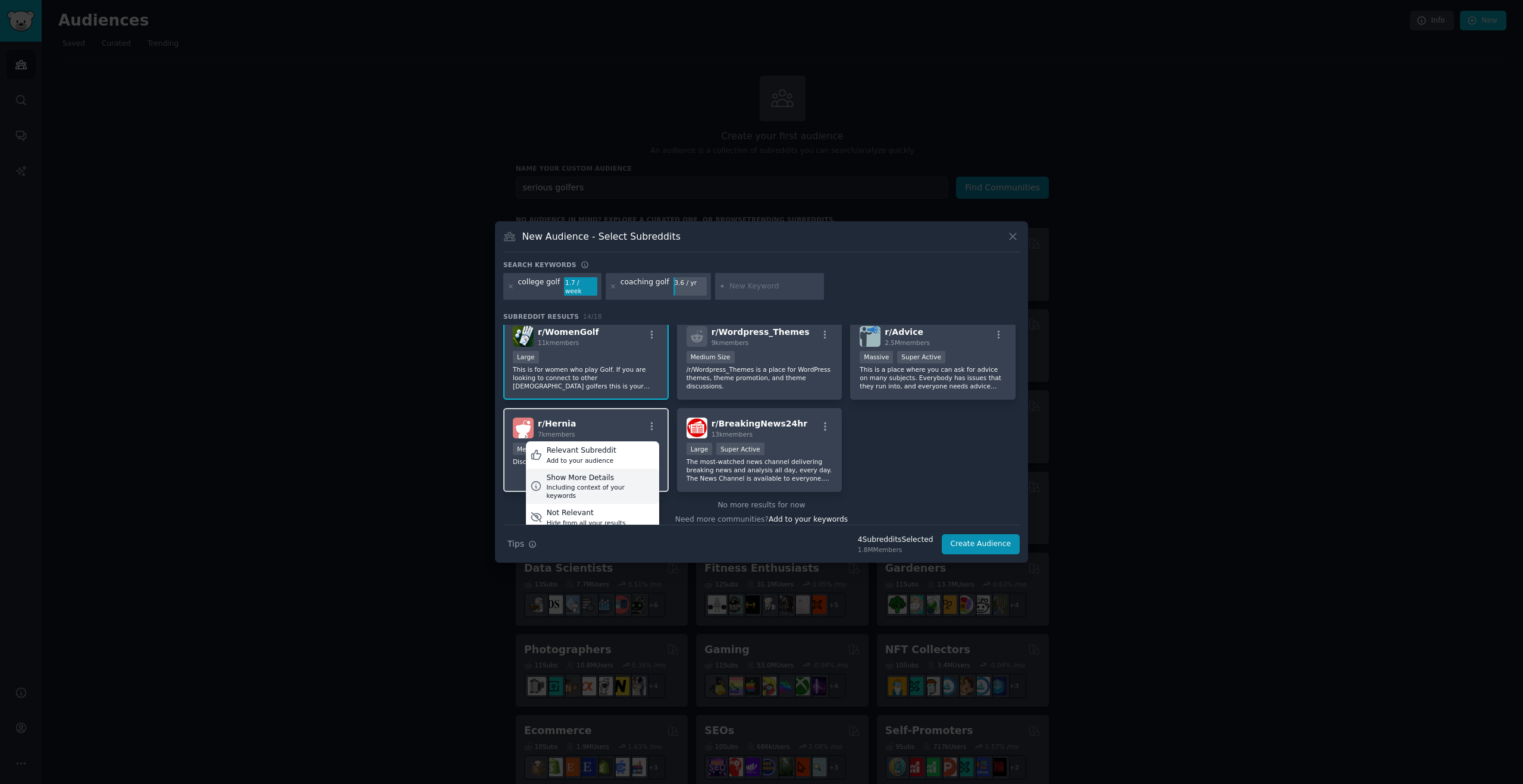
scroll to position [285, 0]
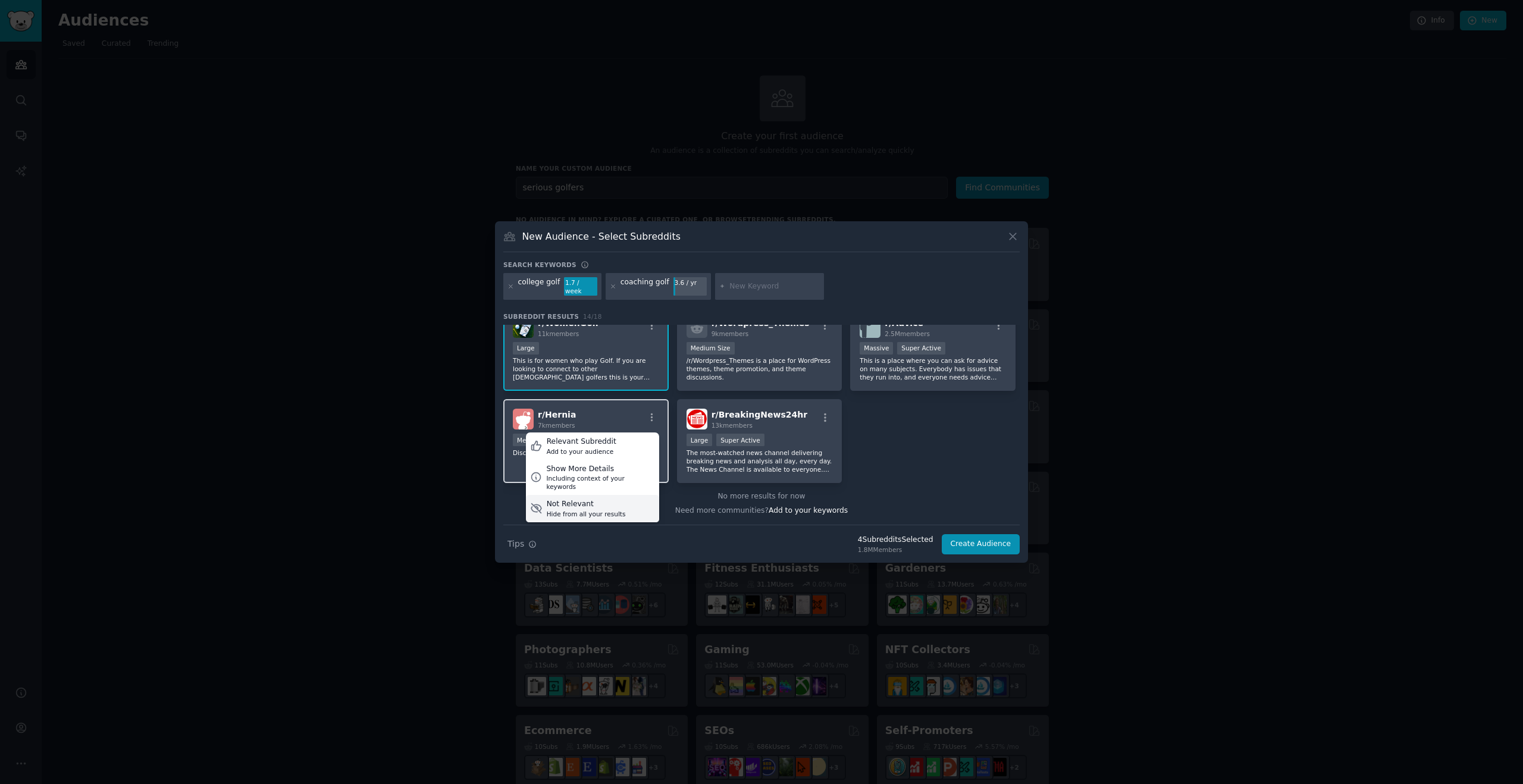
click at [592, 509] on div "Hide from all your results" at bounding box center [586, 513] width 79 height 9
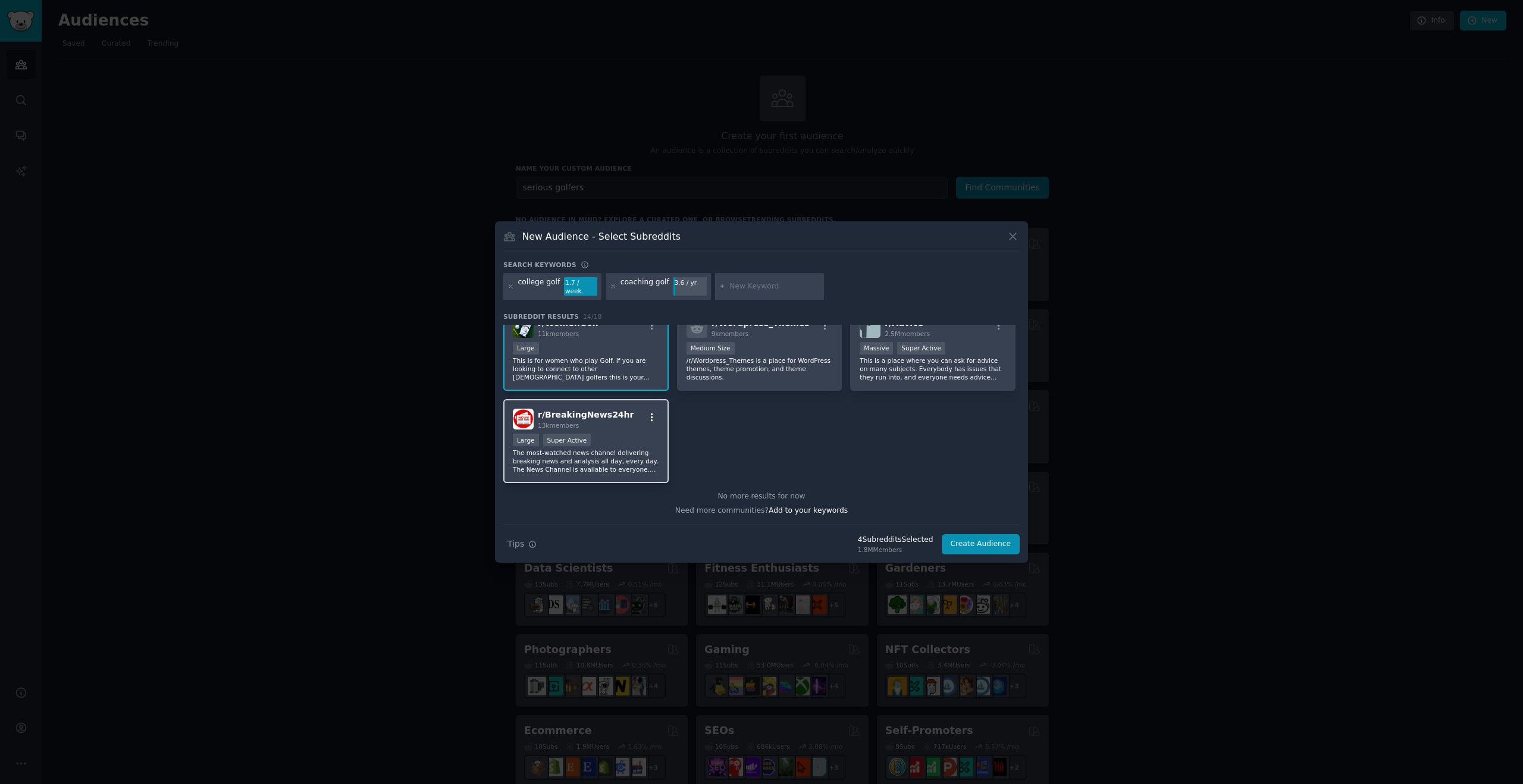
click at [649, 414] on icon "button" at bounding box center [651, 417] width 10 height 10
click at [592, 499] on div "Not Relevant" at bounding box center [586, 504] width 79 height 10
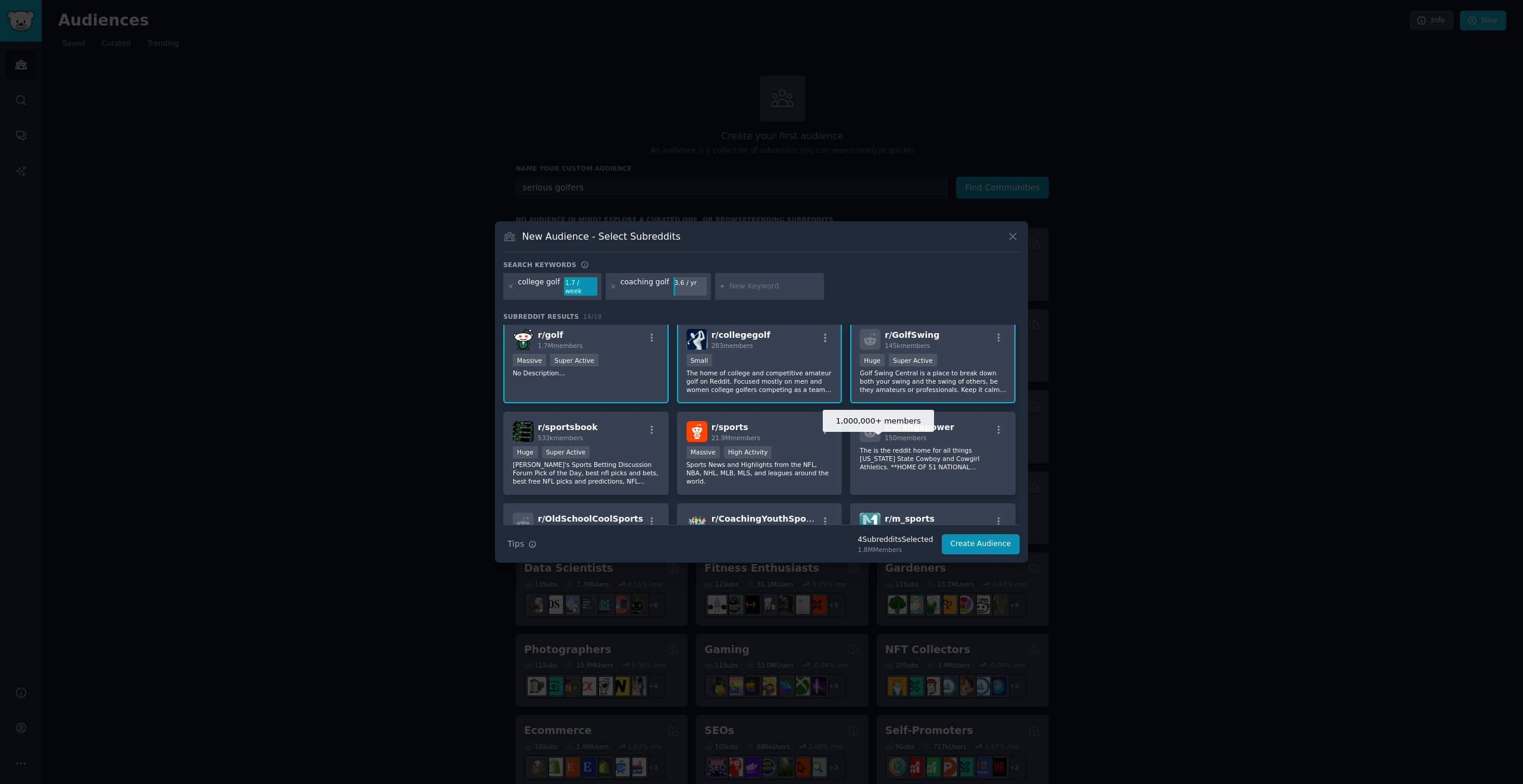
scroll to position [0, 0]
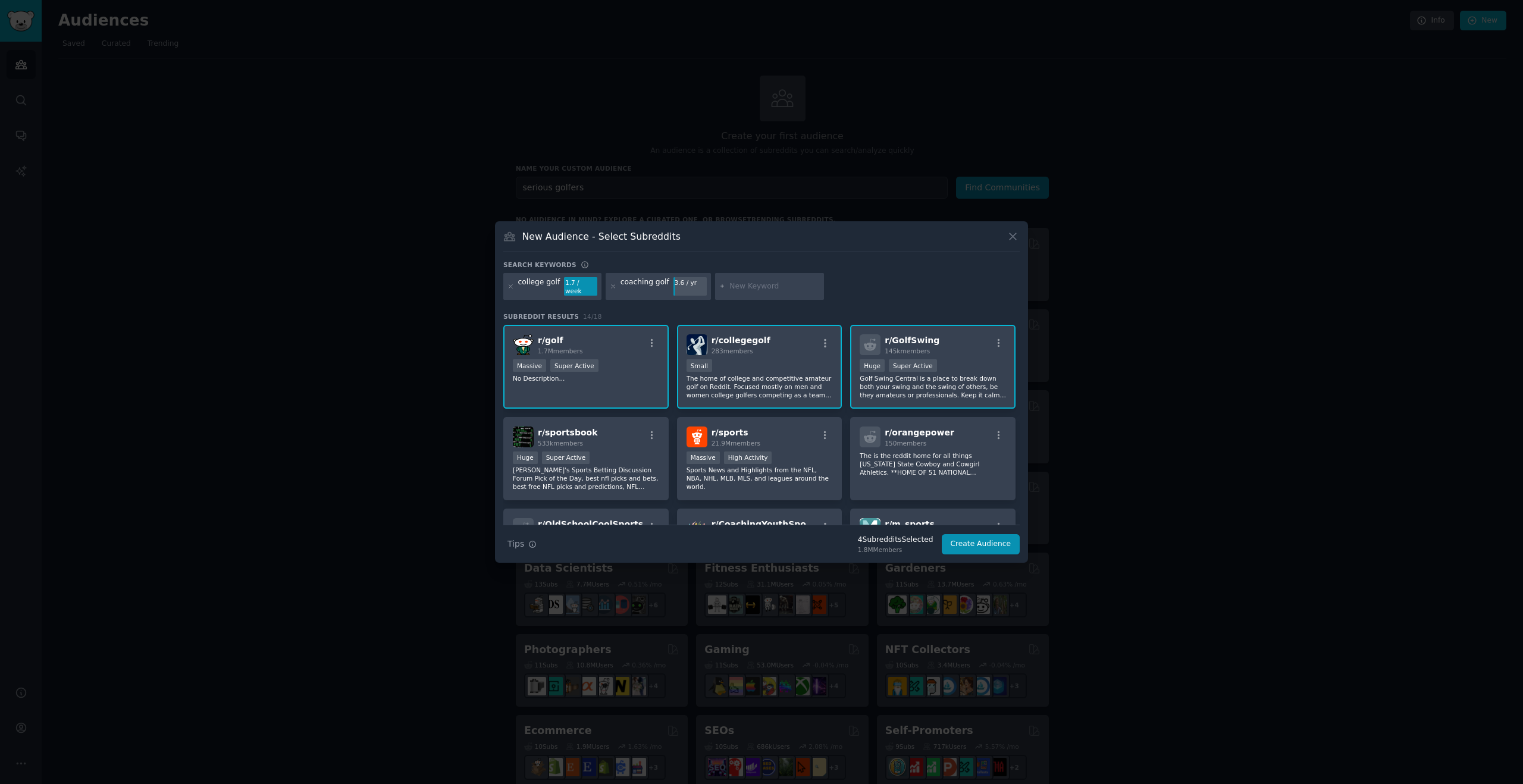
click at [757, 290] on input "text" at bounding box center [774, 286] width 90 height 10
type input "highschool golf"
click at [1001, 544] on button "Create Audience" at bounding box center [981, 544] width 79 height 20
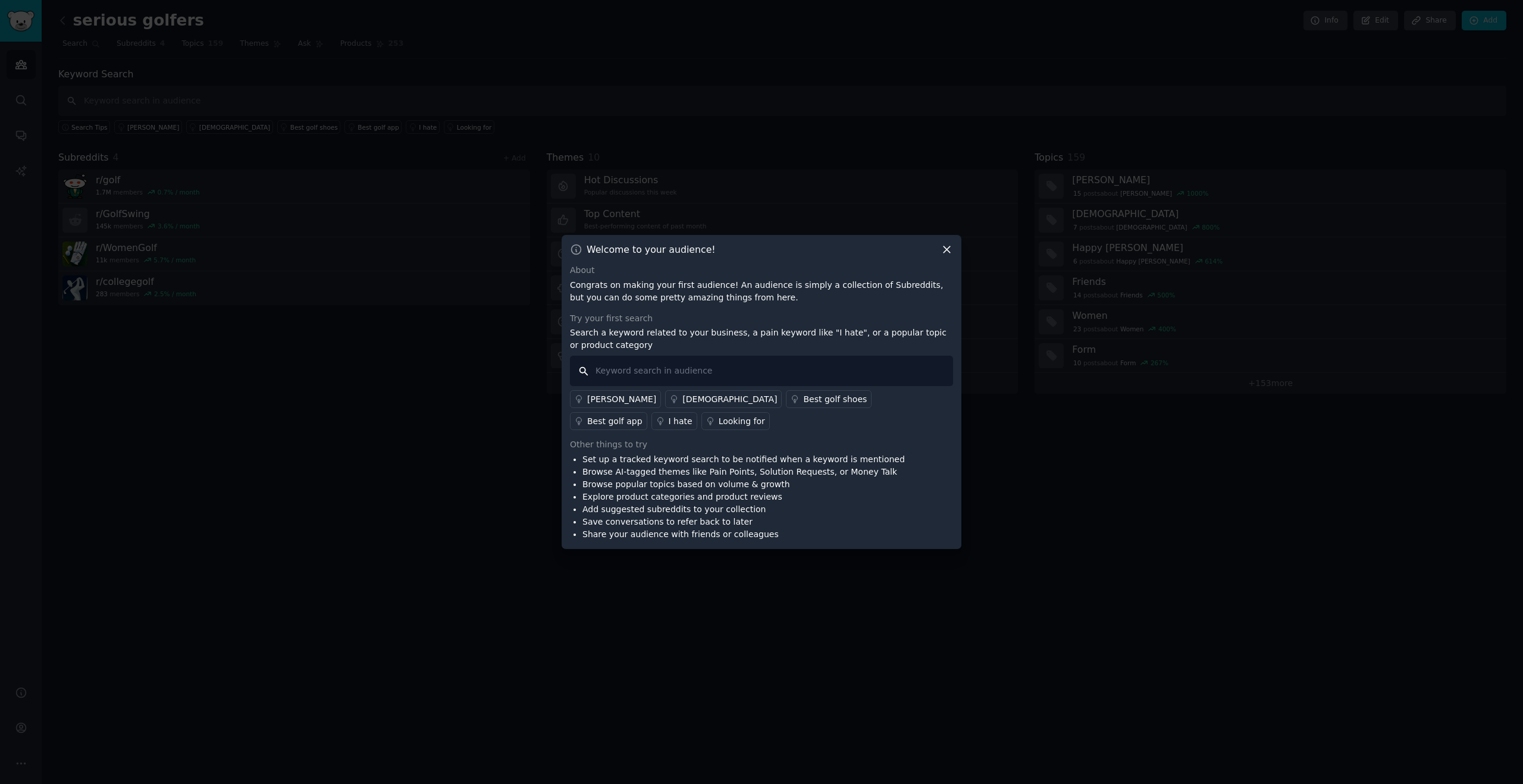
click at [665, 375] on input "text" at bounding box center [762, 371] width 383 height 30
type input "AI"
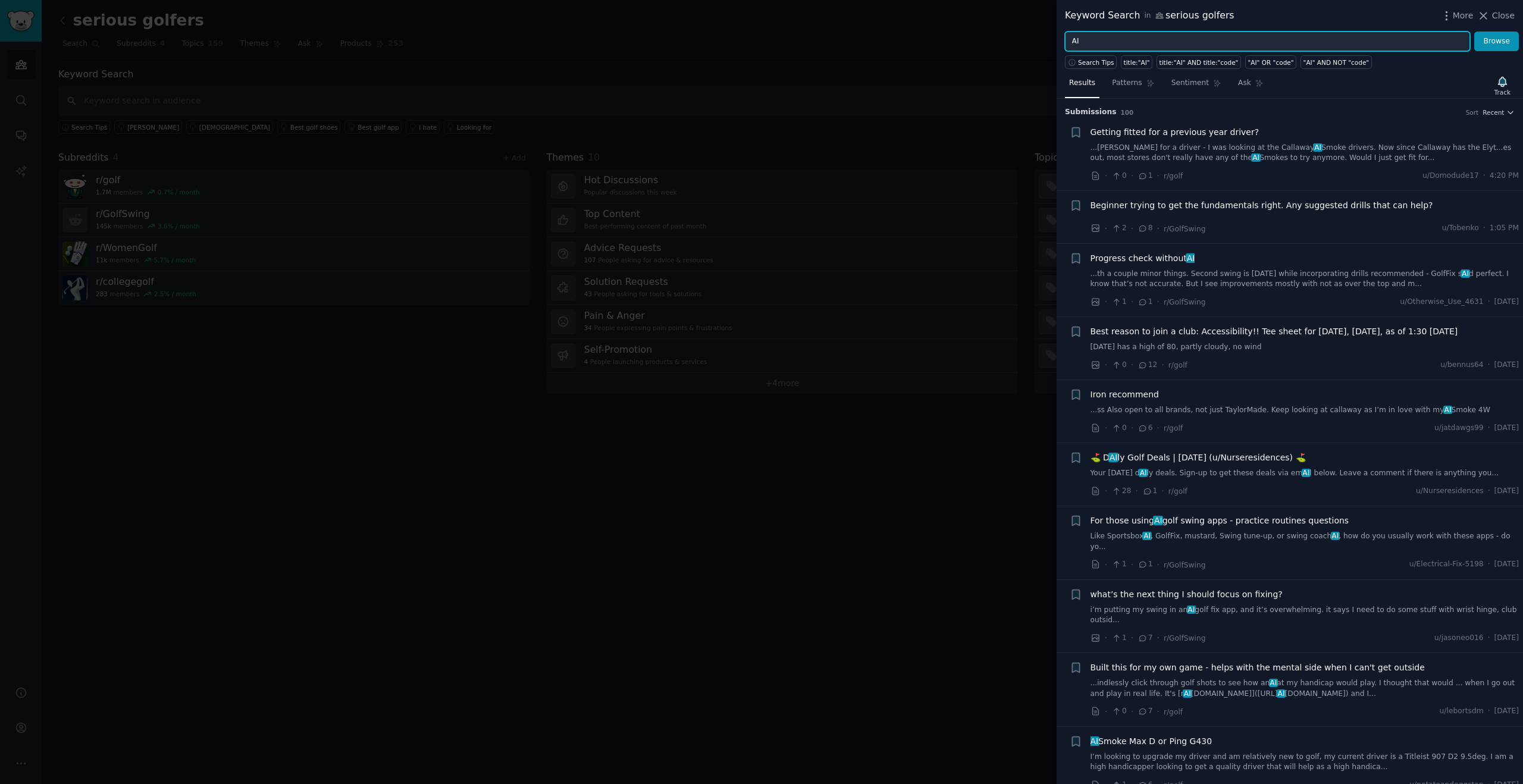
click at [1089, 44] on input "AI" at bounding box center [1267, 41] width 405 height 20
type input "AI AND NOT "Callaway AI""
click at [1494, 46] on button "Browse" at bounding box center [1496, 41] width 45 height 20
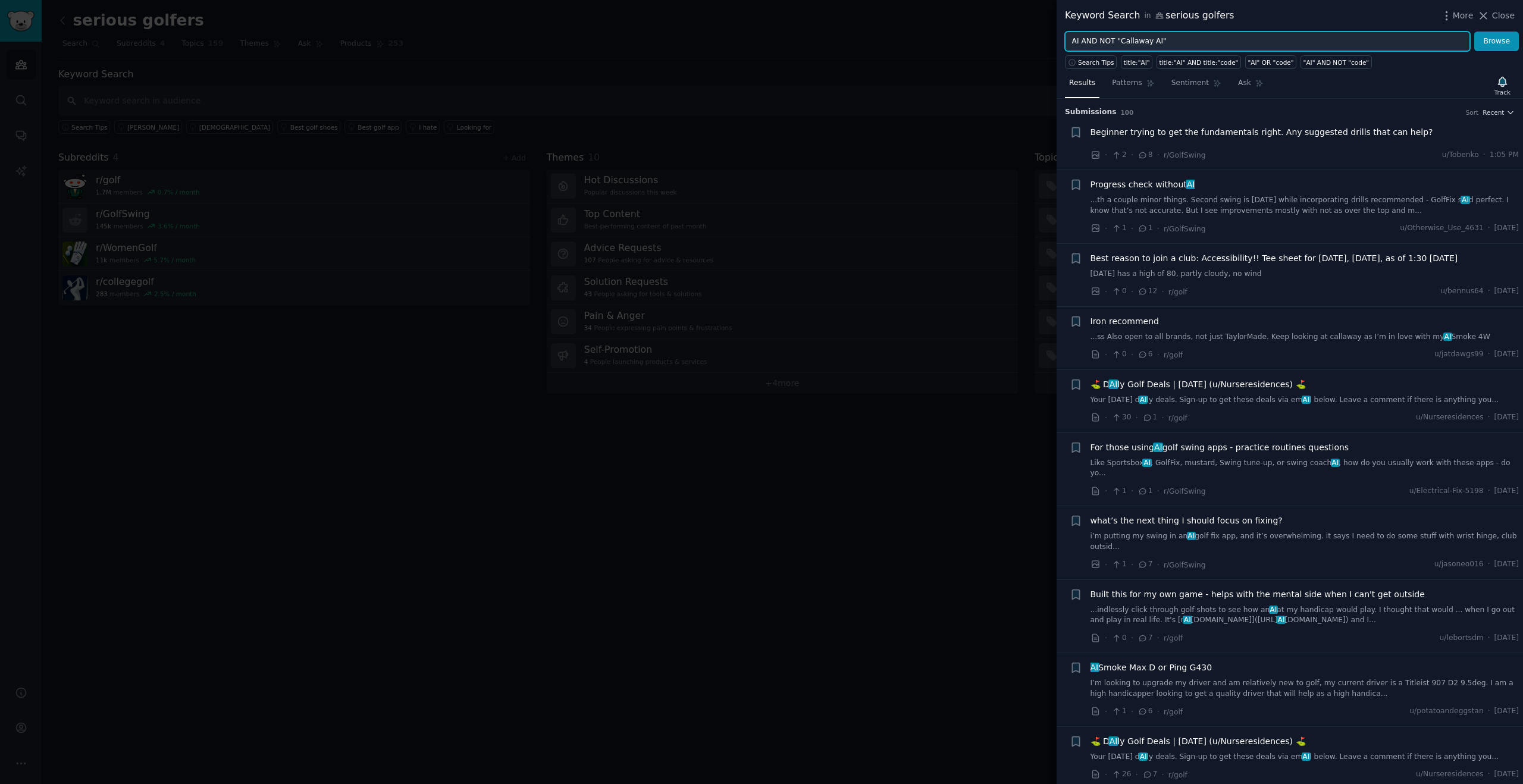
click at [1185, 42] on input "AI AND NOT "Callaway AI"" at bounding box center [1267, 41] width 405 height 20
click at [1500, 42] on button "Browse" at bounding box center [1496, 41] width 45 height 20
click at [1117, 86] on span "Patterns" at bounding box center [1127, 83] width 29 height 10
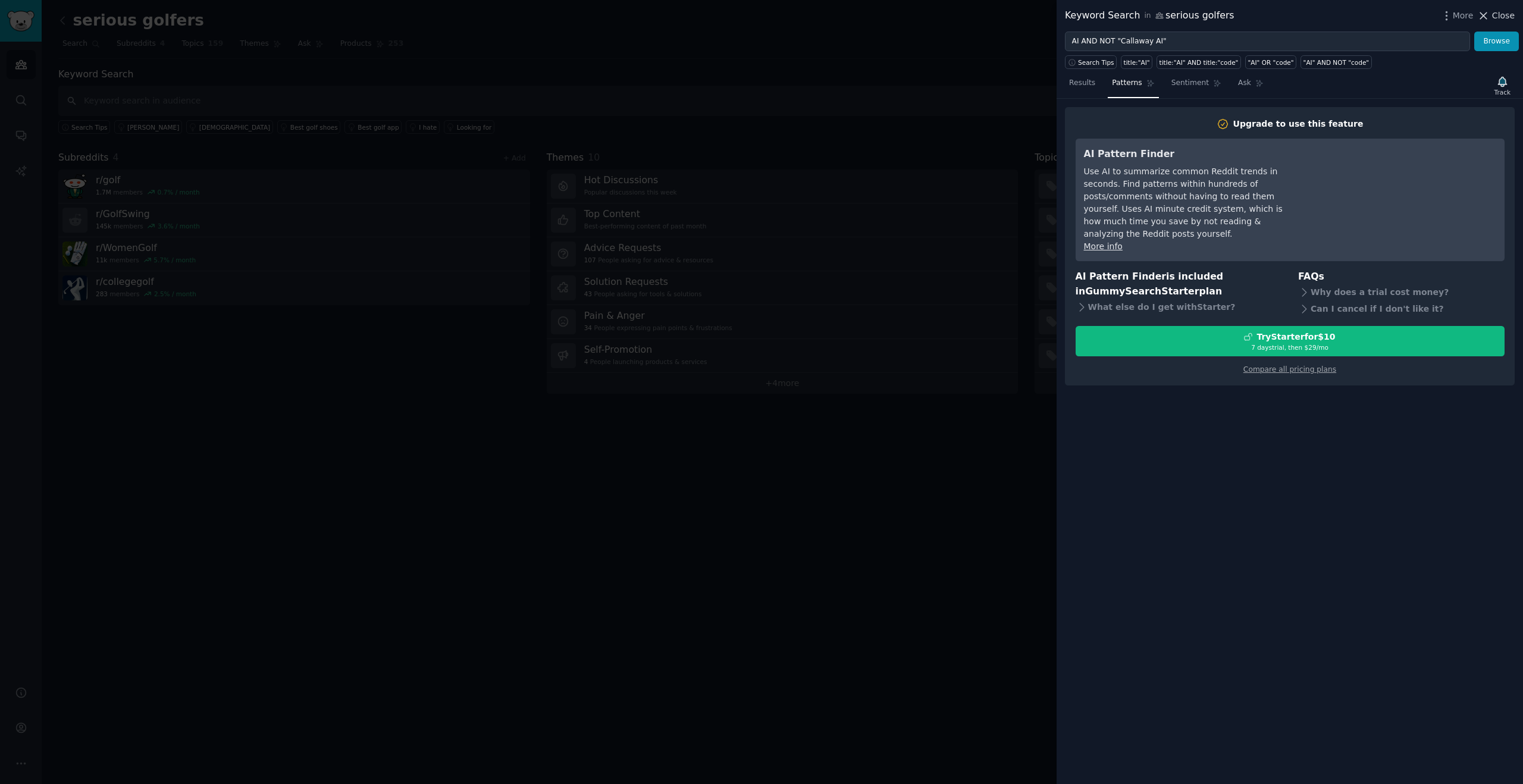
click at [1507, 19] on span "Close" at bounding box center [1504, 15] width 23 height 12
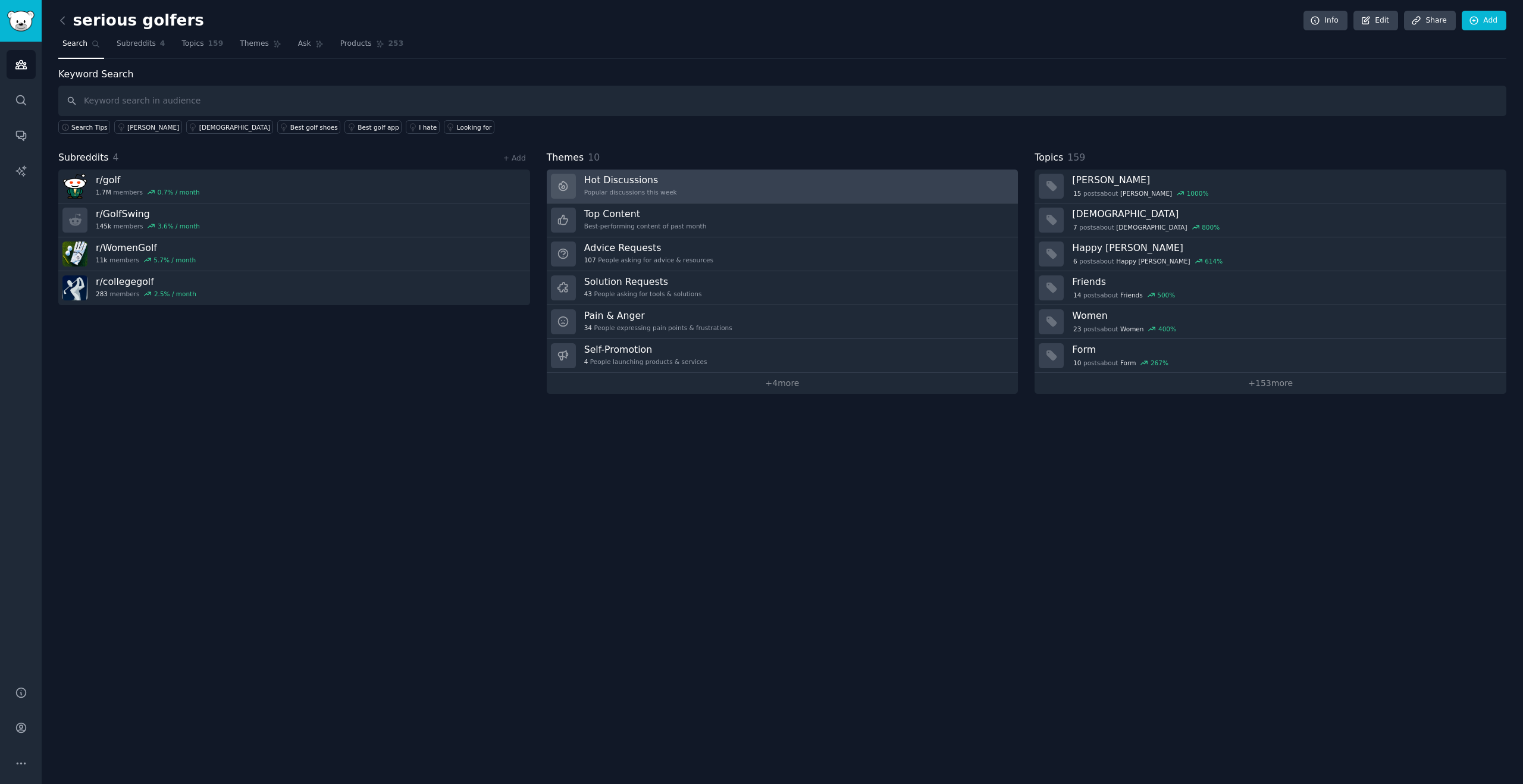
click at [684, 188] on link "Hot Discussions Popular discussions this week" at bounding box center [782, 186] width 472 height 34
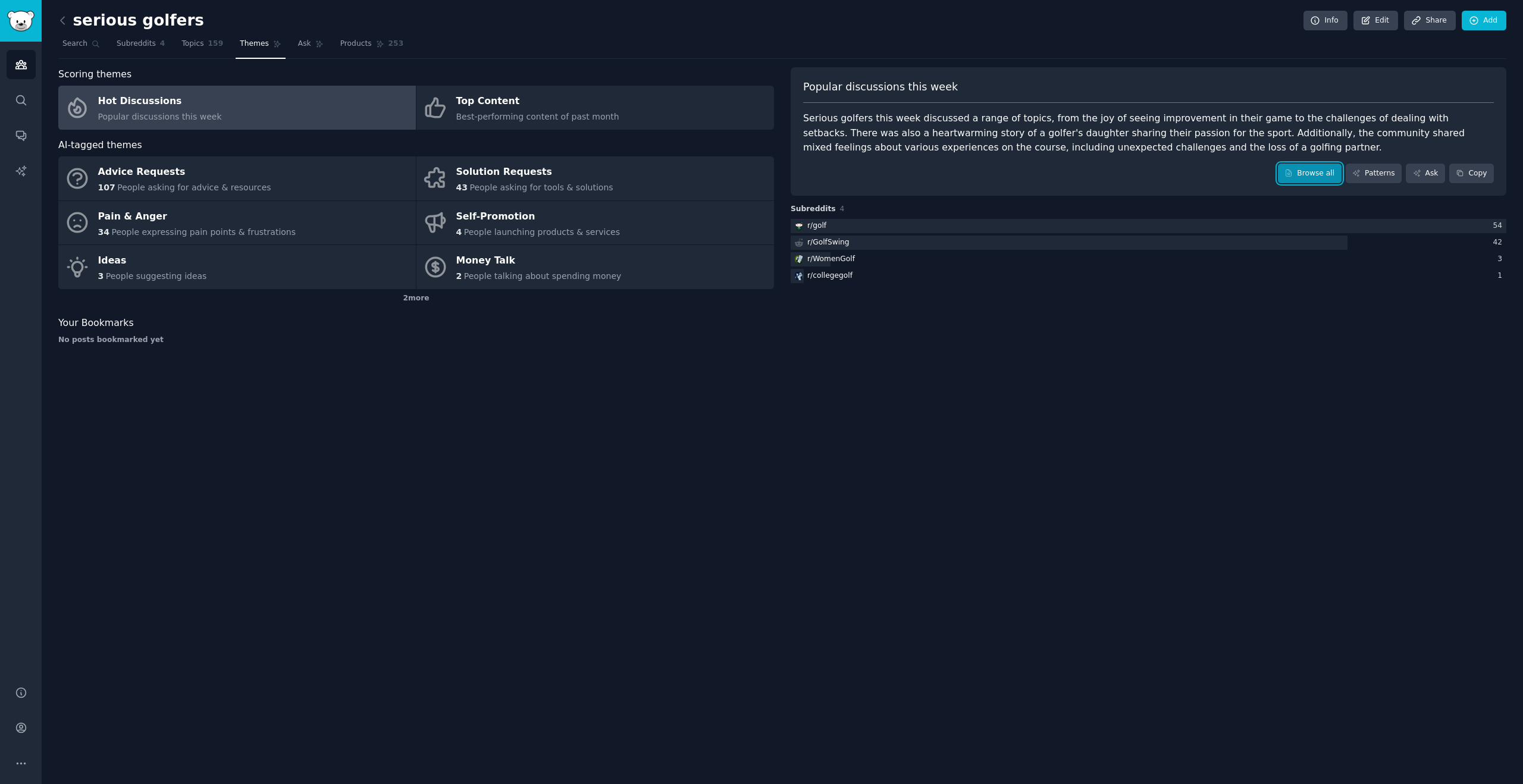
click at [1311, 177] on link "Browse all" at bounding box center [1309, 173] width 64 height 20
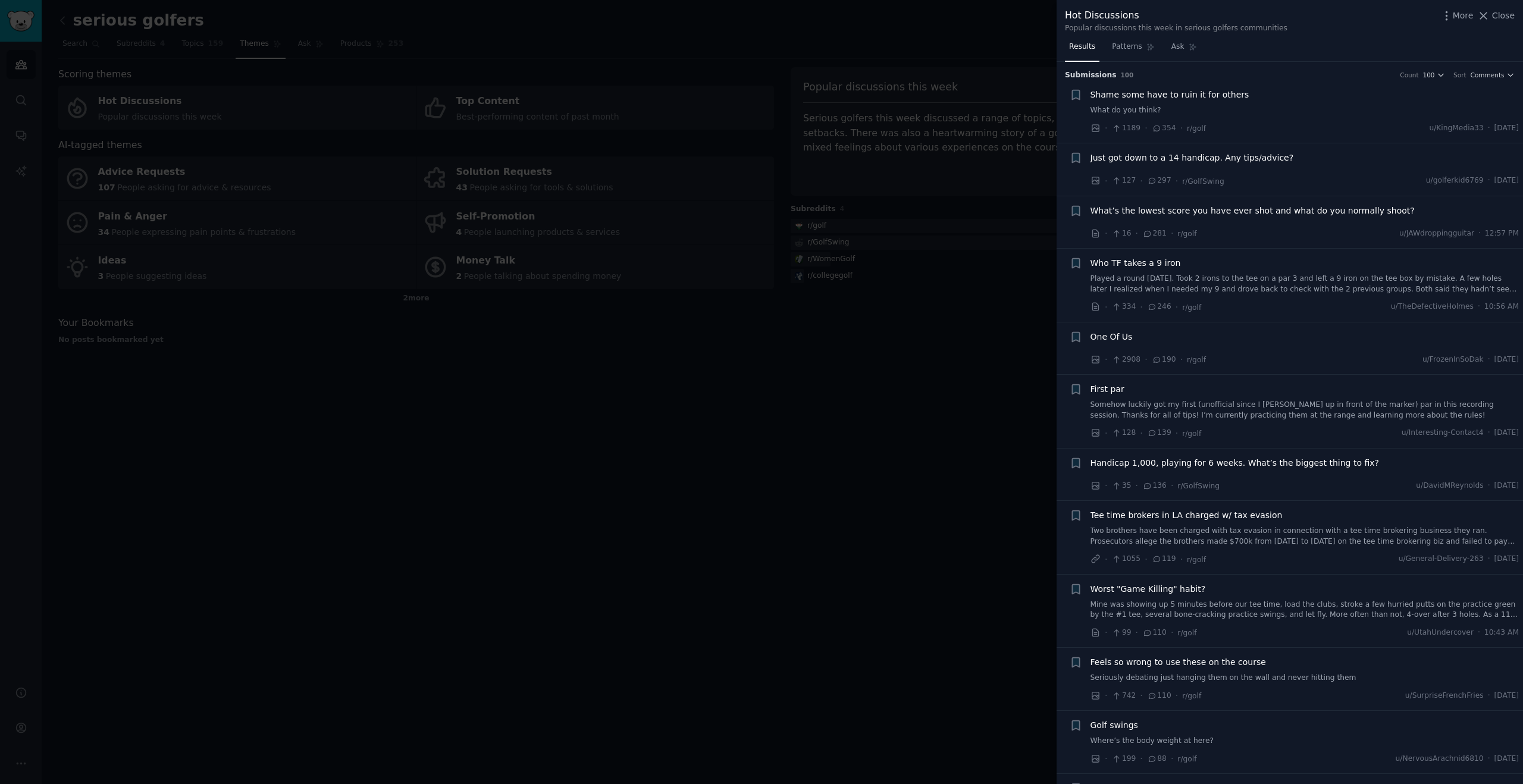
click at [1133, 93] on span "Shame some have to ruin it for others" at bounding box center [1169, 94] width 159 height 12
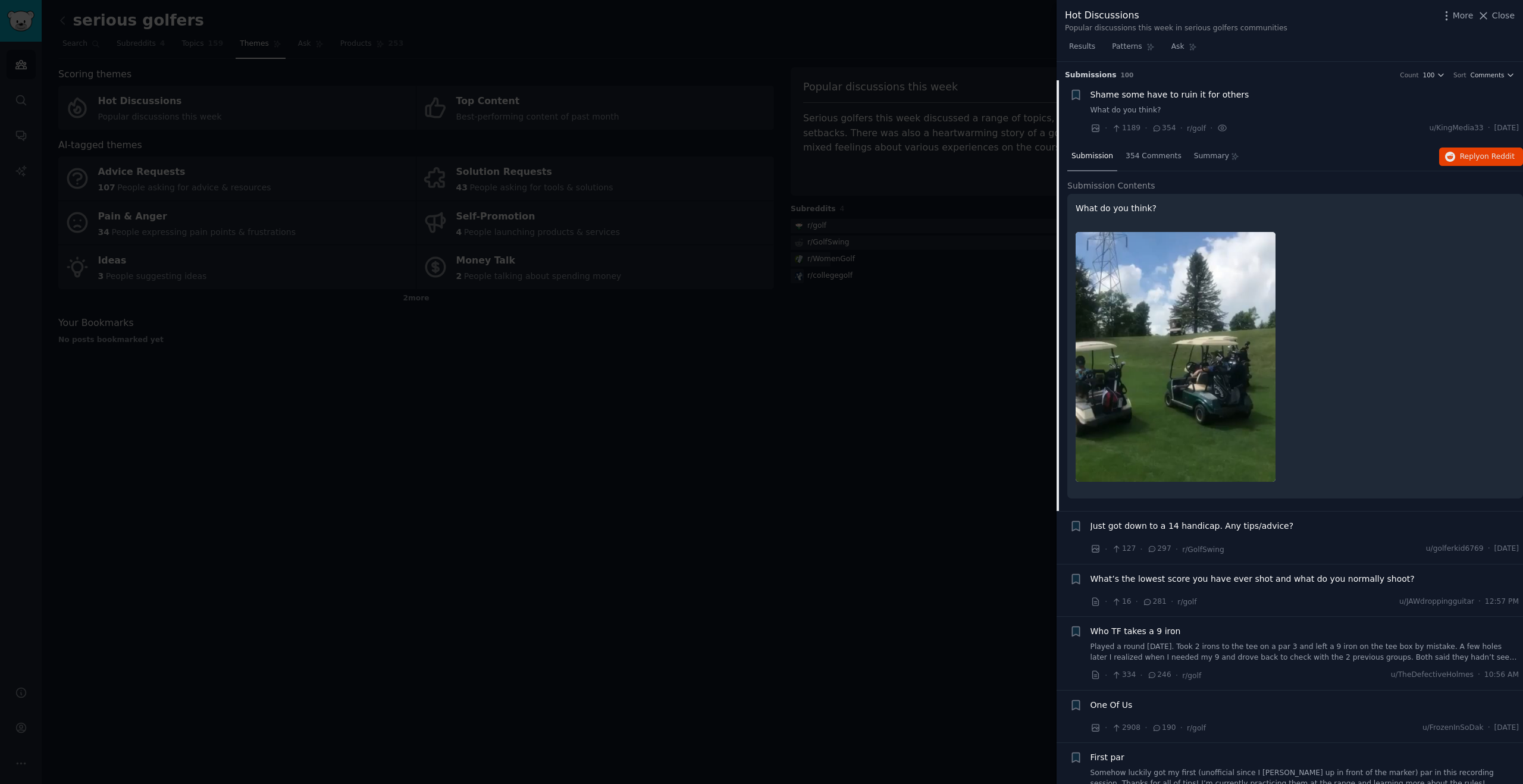
click at [1236, 325] on img at bounding box center [1176, 356] width 200 height 250
click at [1502, 19] on span "Close" at bounding box center [1504, 15] width 23 height 12
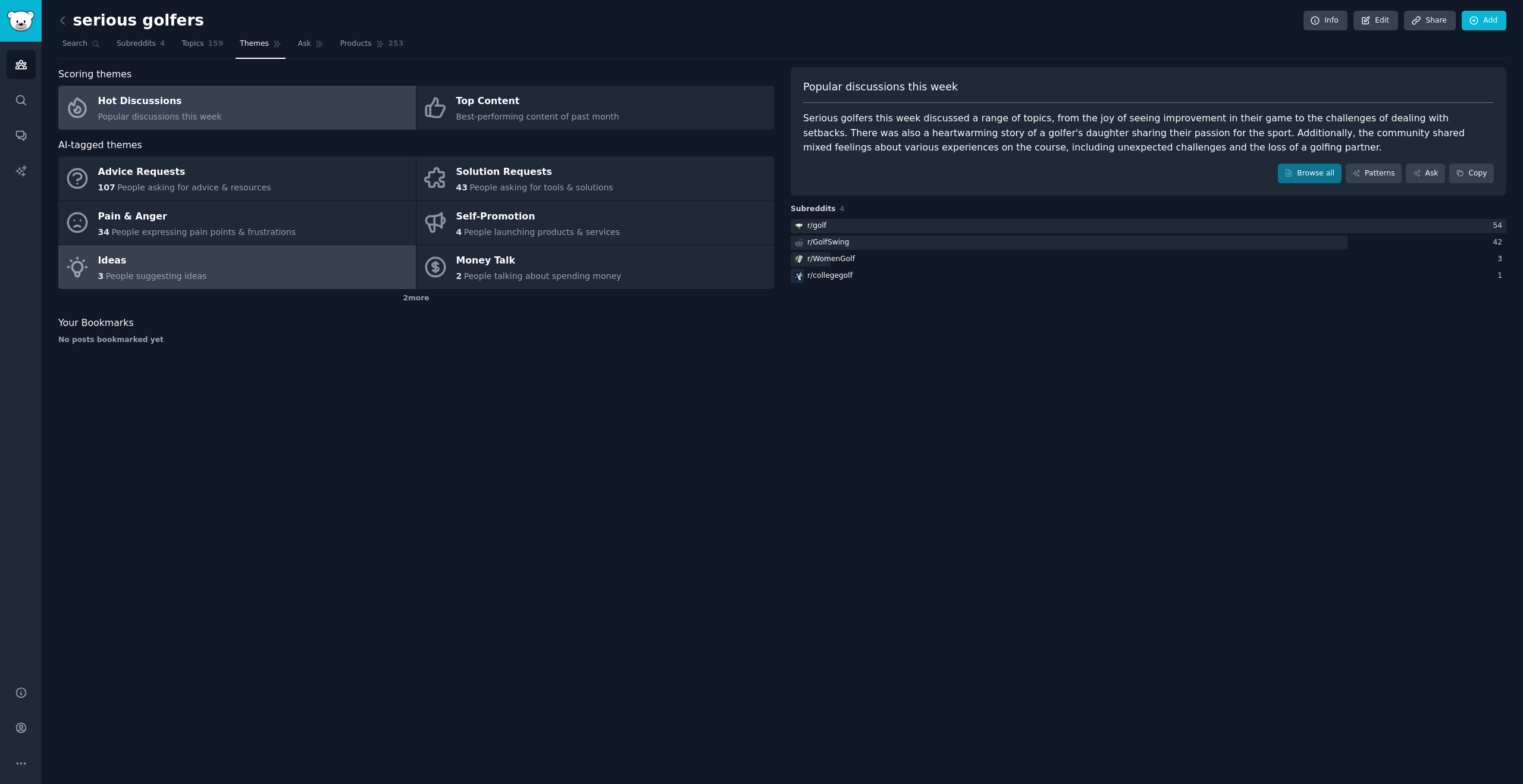
click at [212, 280] on link "Ideas 3 People suggesting ideas" at bounding box center [237, 267] width 357 height 44
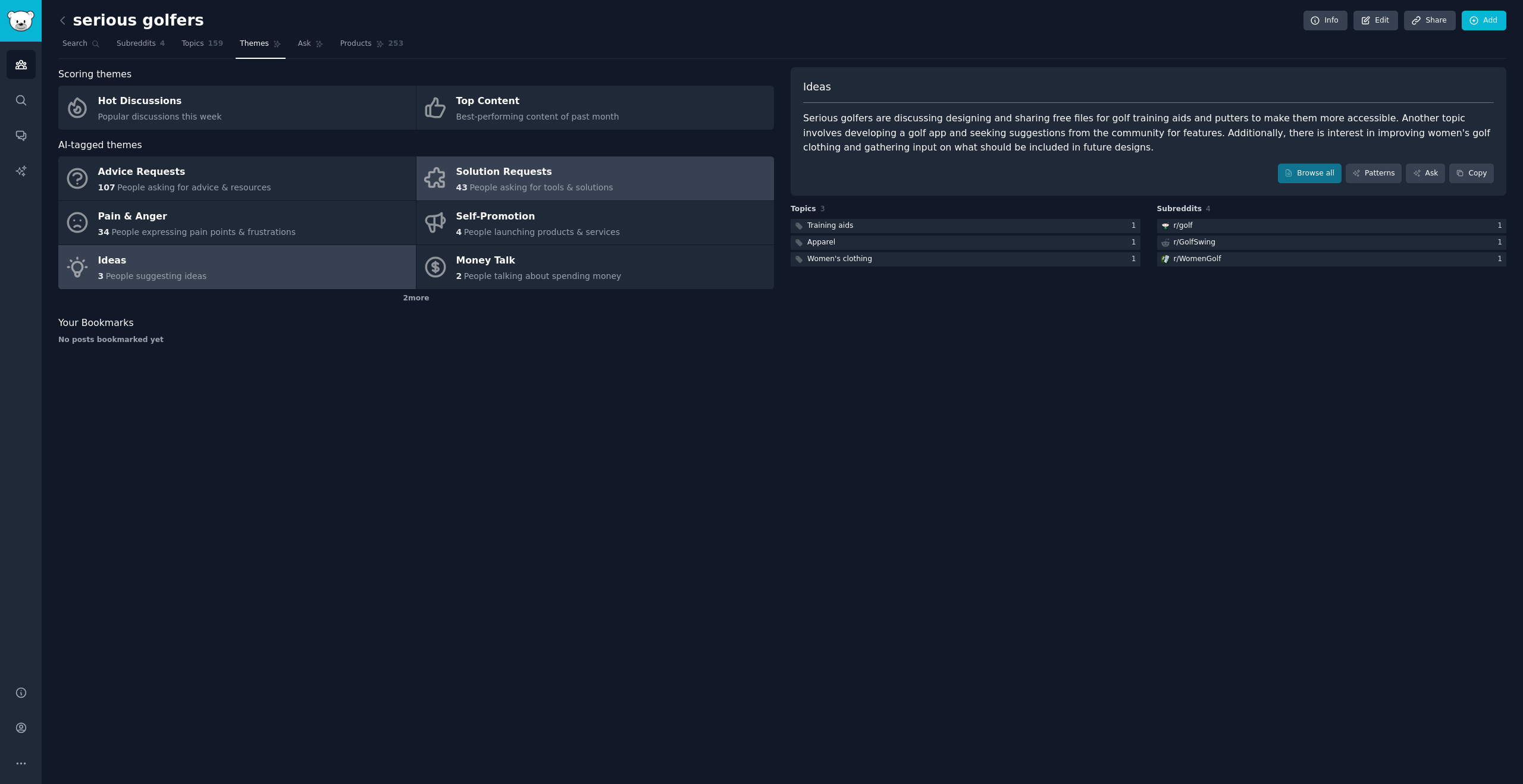
click at [565, 175] on div "Solution Requests" at bounding box center [534, 172] width 157 height 19
